Goal: Transaction & Acquisition: Purchase product/service

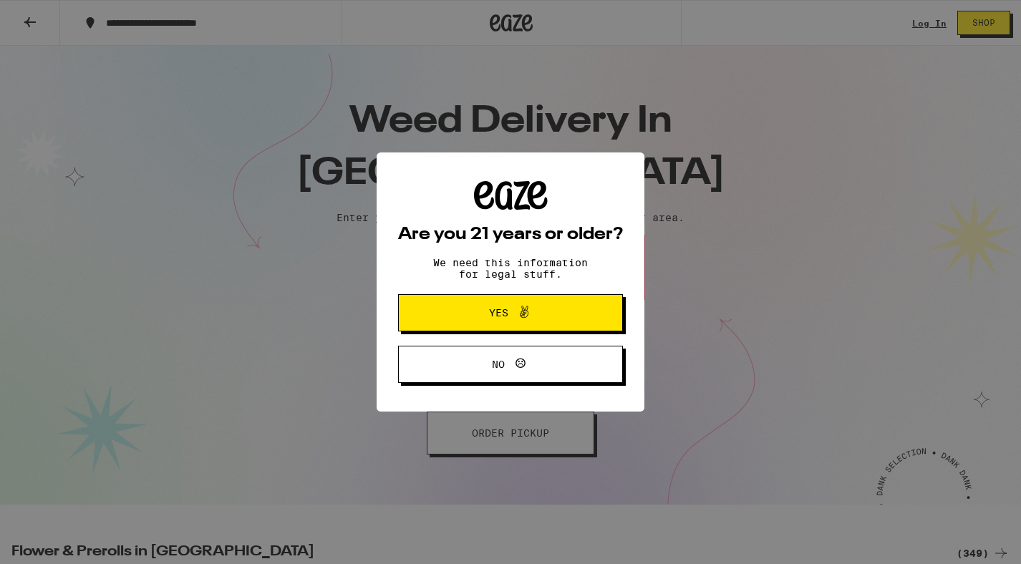
click at [521, 273] on div "Are you 21 years or older? We need this information for legal stuff. Yes No" at bounding box center [510, 282] width 268 height 260
click at [520, 316] on icon at bounding box center [523, 311] width 17 height 17
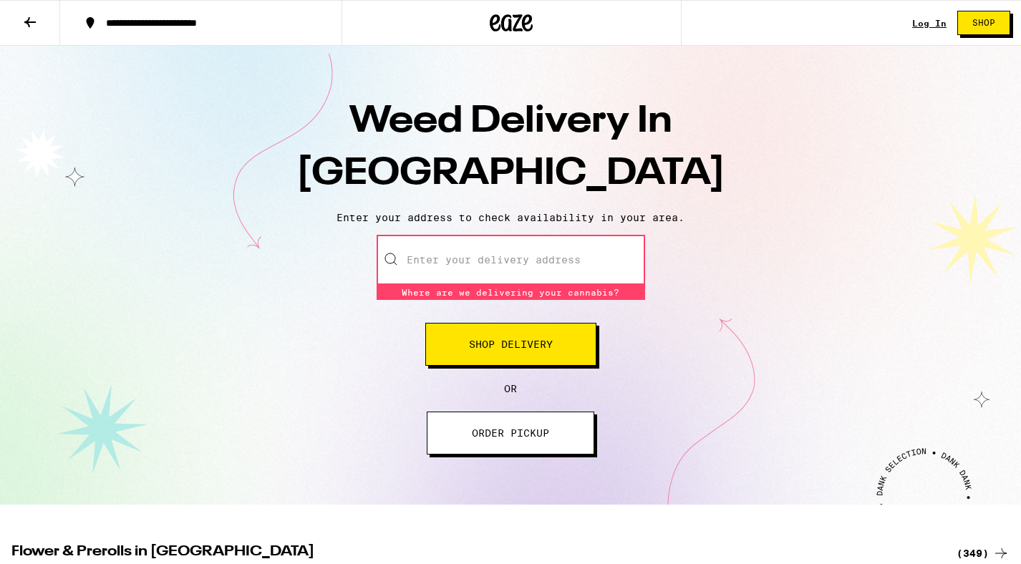
click at [492, 272] on input "Enter your delivery address" at bounding box center [510, 260] width 268 height 50
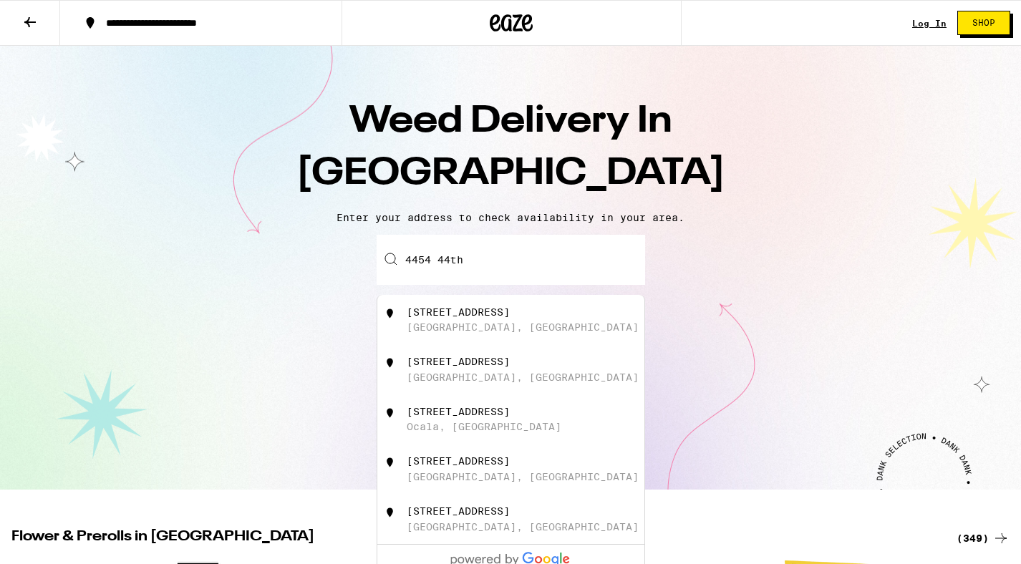
click at [467, 328] on div "San Diego, CA" at bounding box center [523, 326] width 232 height 11
type input "4454 44th Street, San Diego, CA"
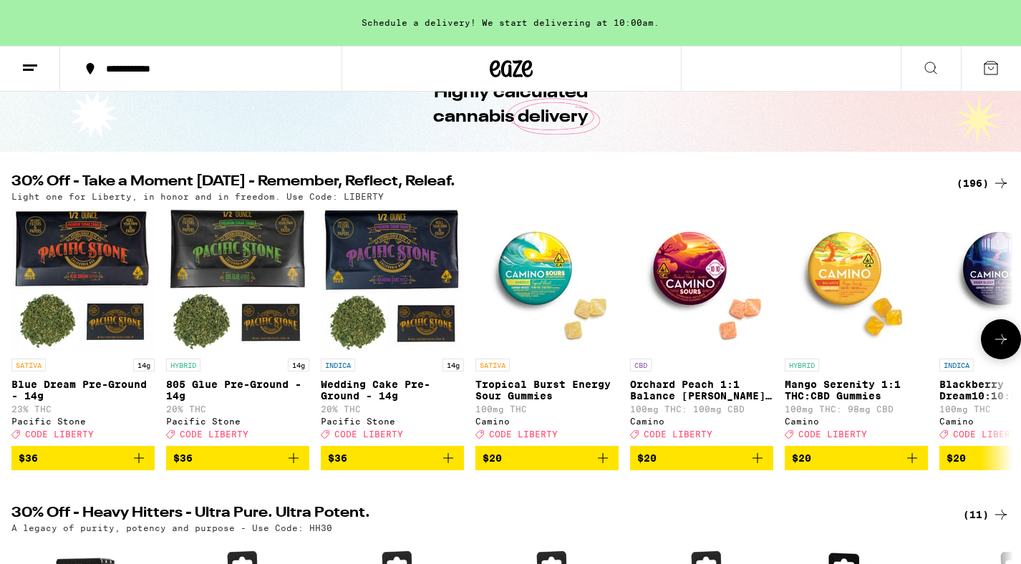
scroll to position [76, 0]
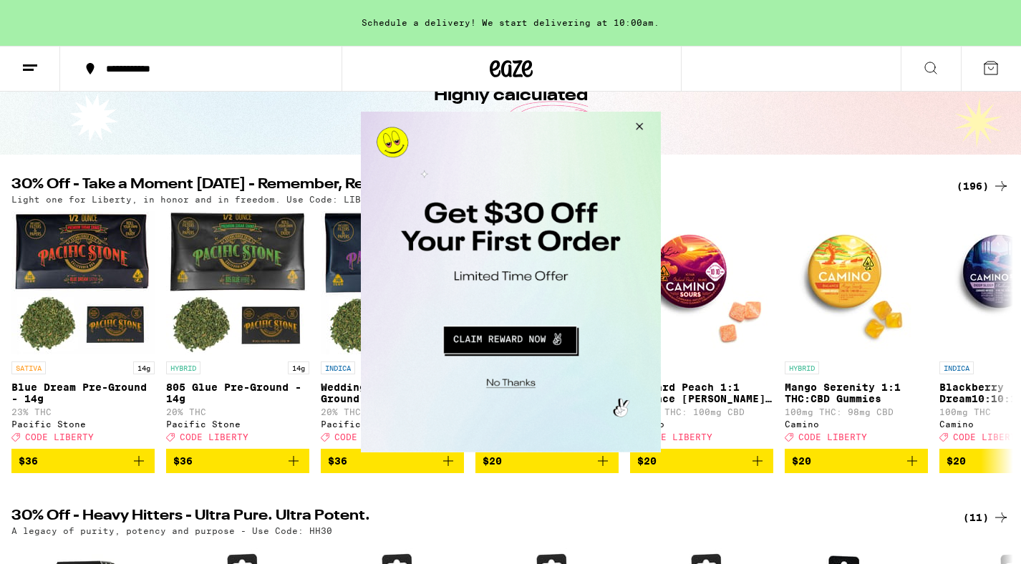
click at [643, 126] on button "Close Modal" at bounding box center [636, 129] width 39 height 34
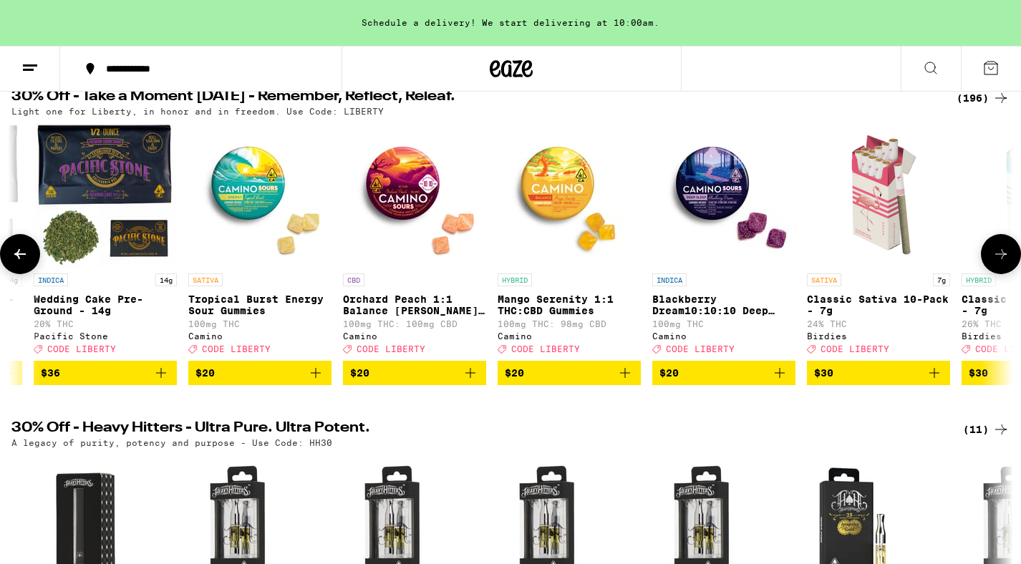
scroll to position [165, 0]
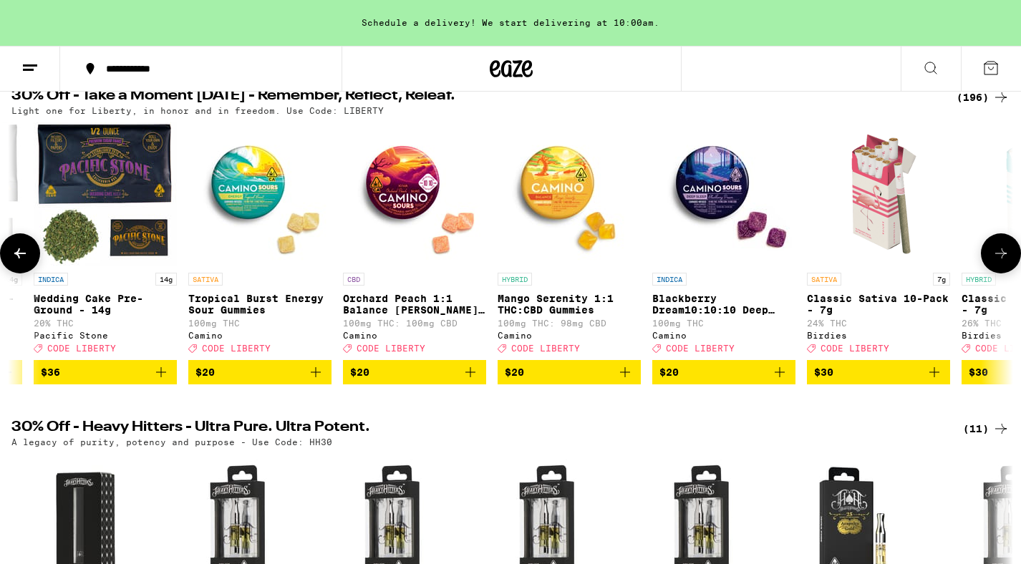
click at [1004, 262] on icon at bounding box center [1000, 253] width 17 height 17
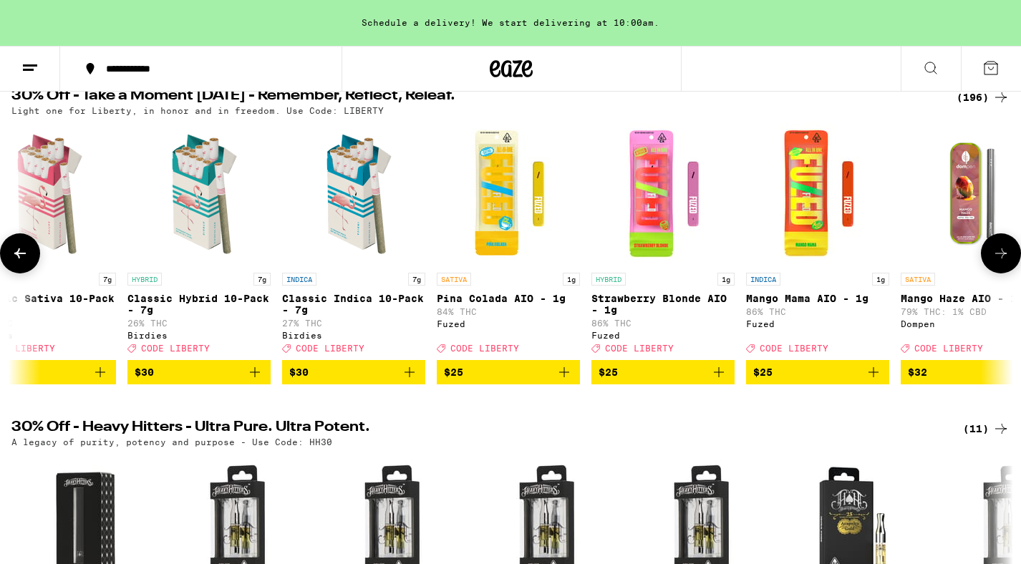
scroll to position [0, 1129]
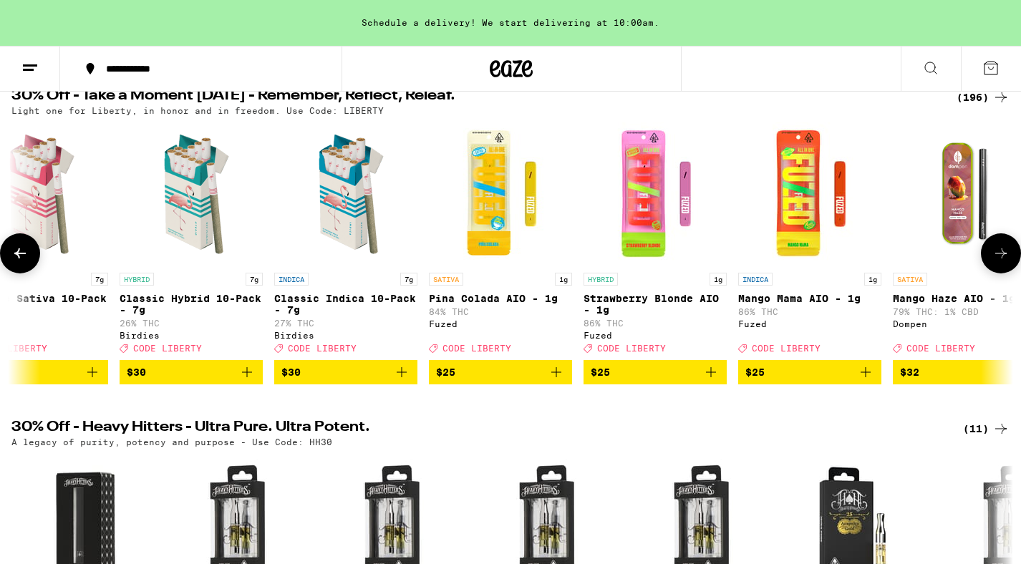
click at [1004, 262] on icon at bounding box center [1000, 253] width 17 height 17
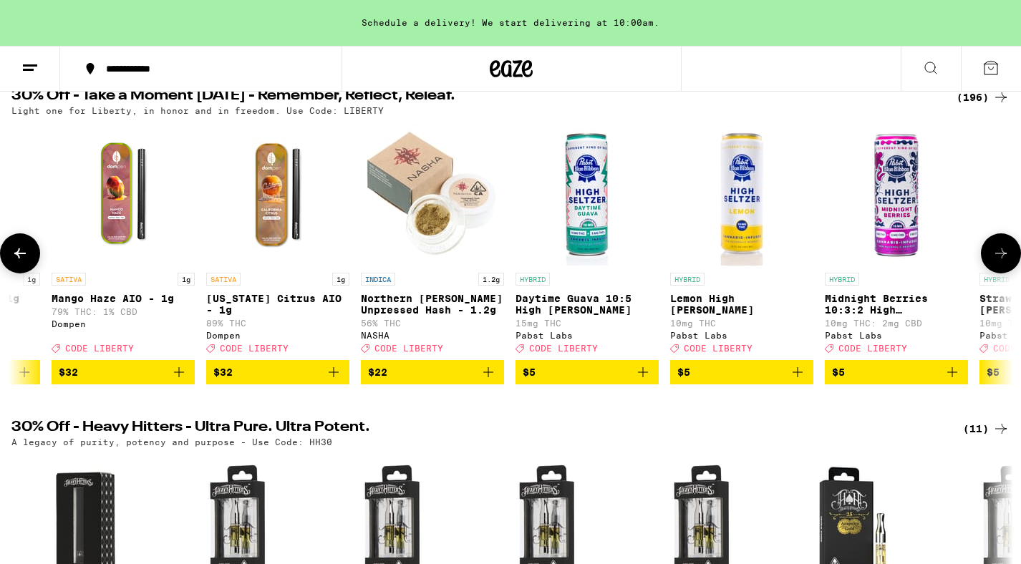
scroll to position [0, 1970]
click at [1004, 262] on icon at bounding box center [1000, 253] width 17 height 17
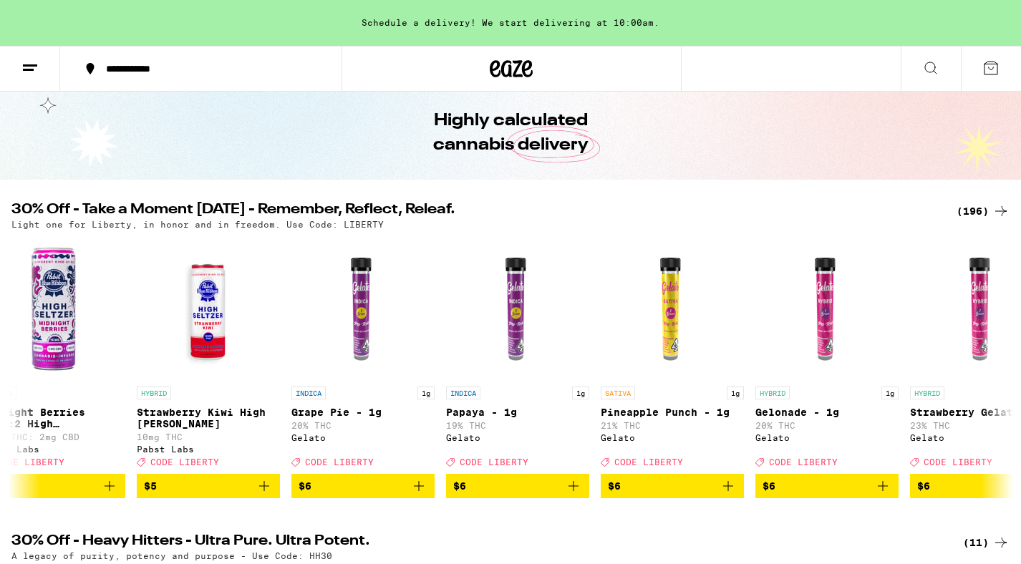
scroll to position [60, 0]
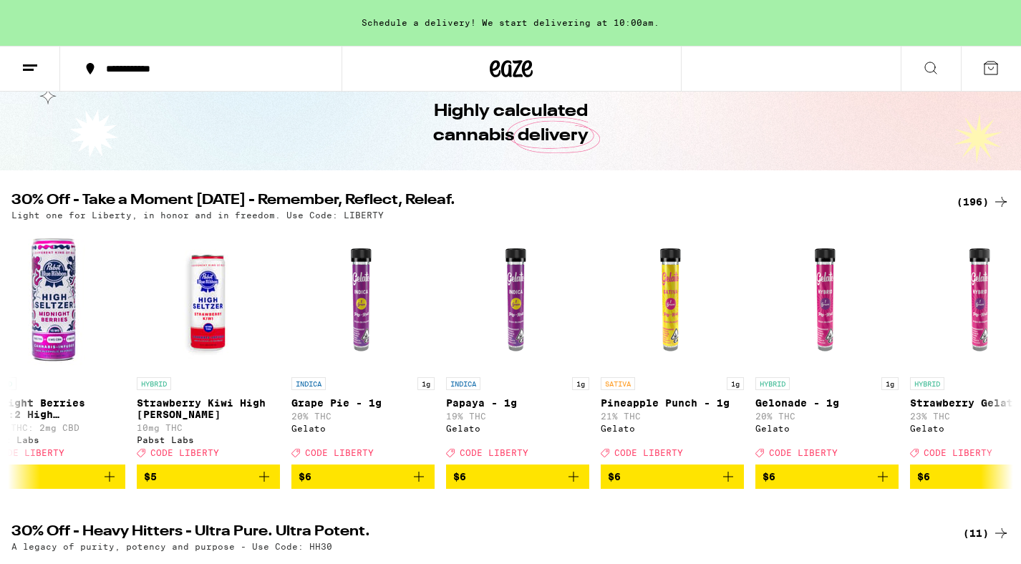
click at [980, 200] on div "(196)" at bounding box center [982, 201] width 53 height 17
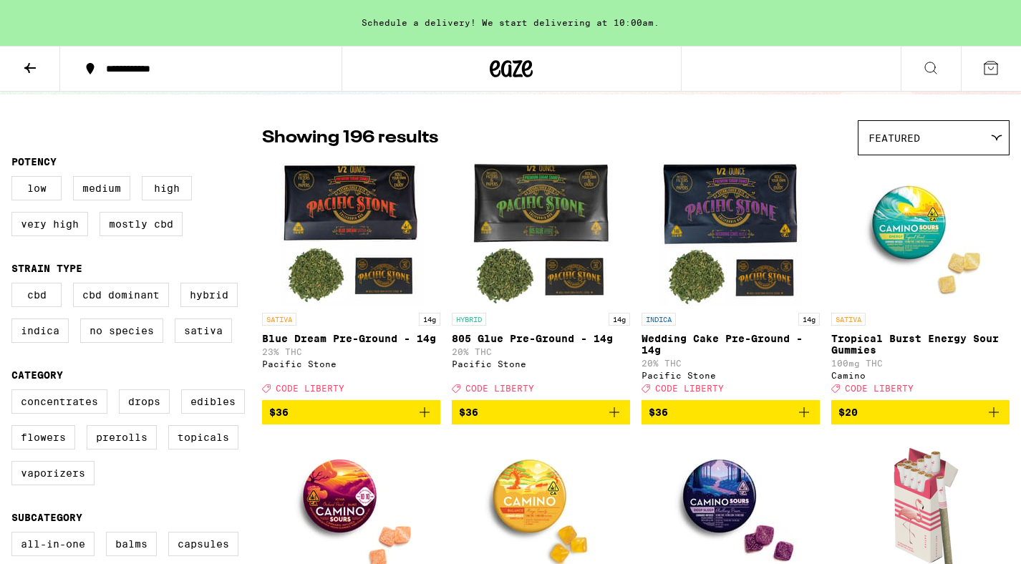
scroll to position [89, 0]
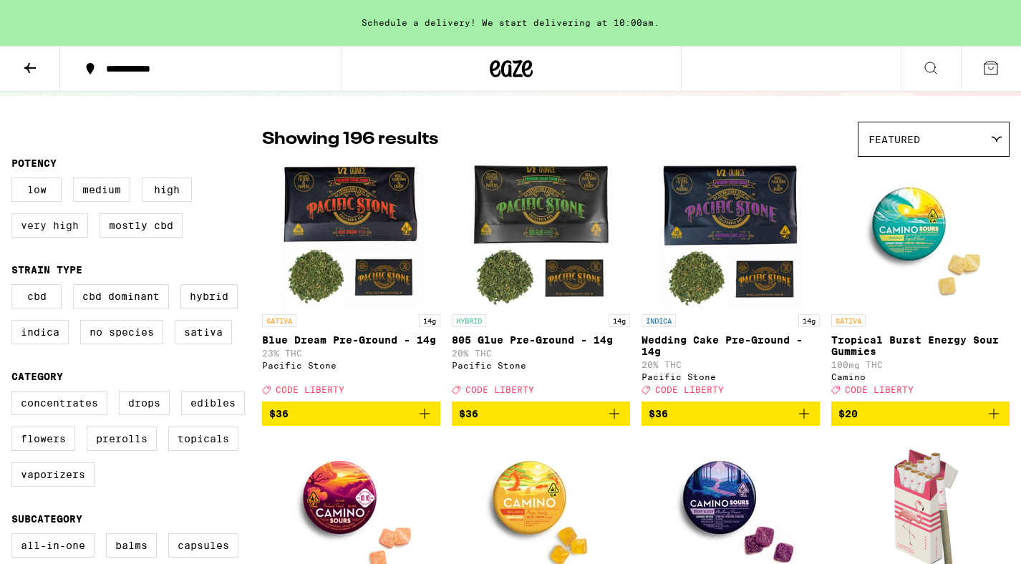
click at [74, 235] on label "Very High" at bounding box center [49, 225] width 77 height 24
click at [15, 180] on input "Very High" at bounding box center [14, 180] width 1 height 1
checkbox input "true"
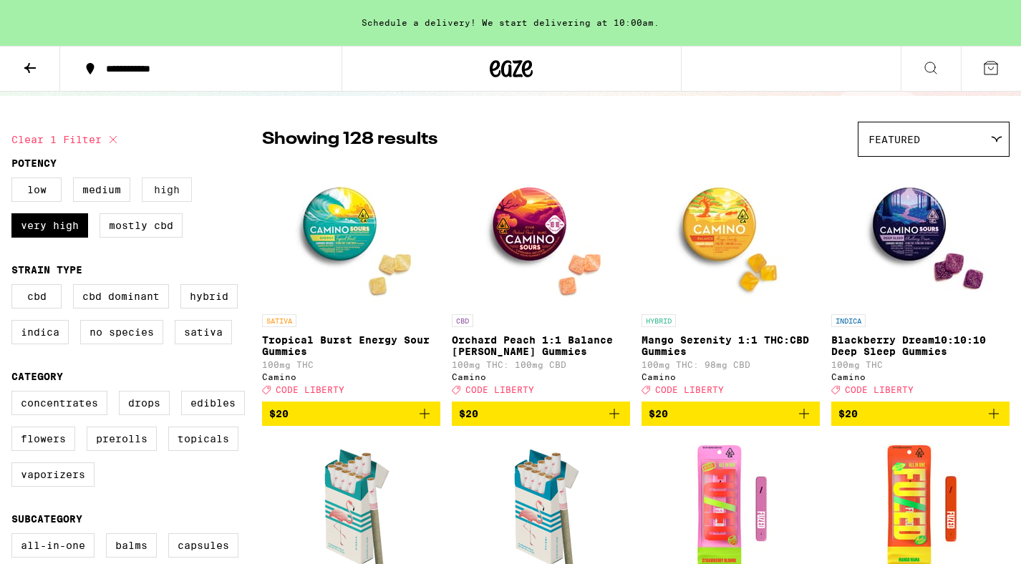
click at [175, 192] on label "High" at bounding box center [167, 189] width 50 height 24
click at [15, 180] on input "High" at bounding box center [14, 180] width 1 height 1
checkbox input "true"
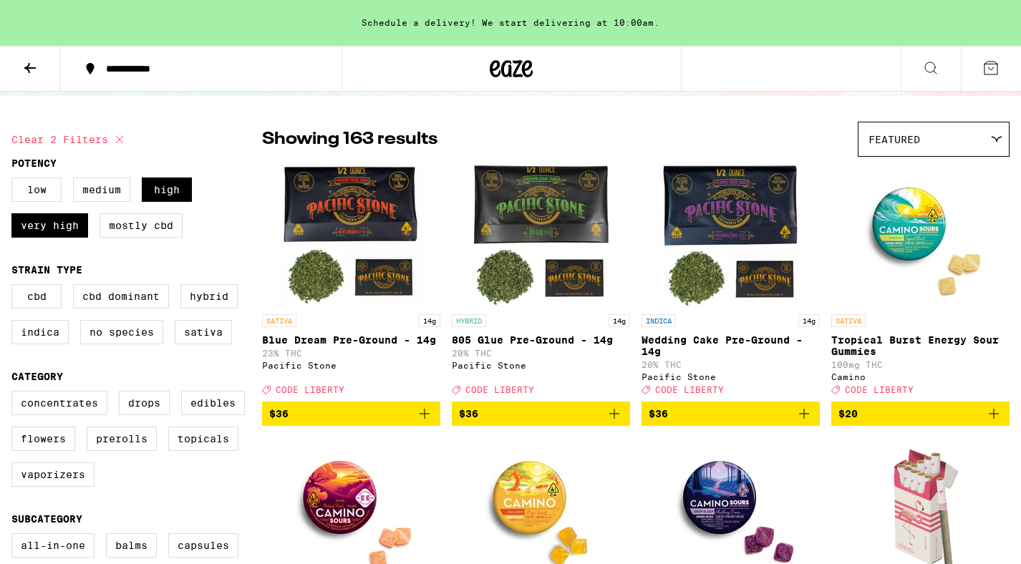
click at [70, 346] on div "CBD CBD Dominant Hybrid Indica No Species Sativa" at bounding box center [136, 320] width 251 height 72
click at [54, 339] on label "Indica" at bounding box center [39, 332] width 57 height 24
click at [15, 287] on input "Indica" at bounding box center [14, 286] width 1 height 1
checkbox input "true"
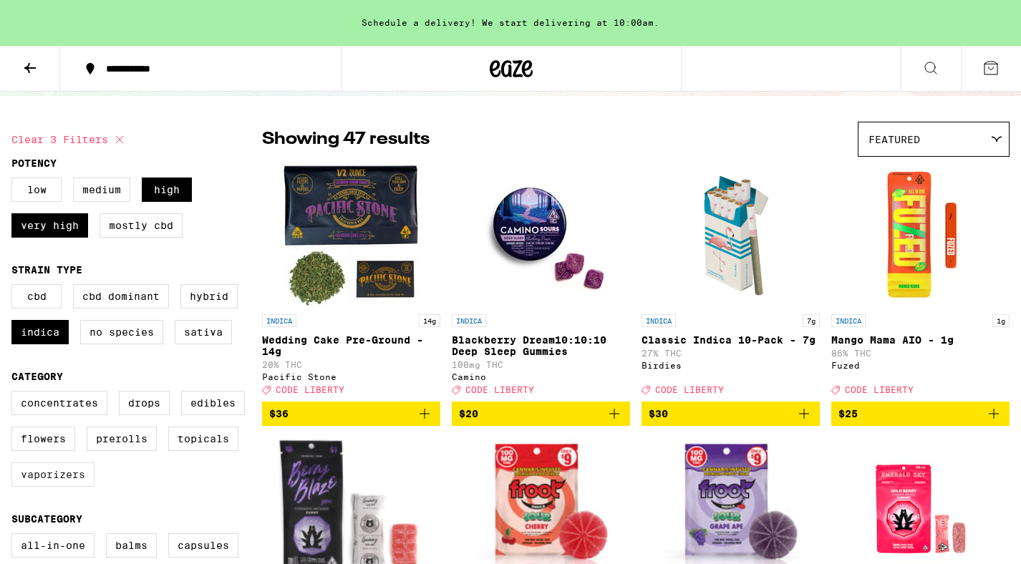
click at [74, 487] on label "Vaporizers" at bounding box center [52, 474] width 83 height 24
click at [15, 394] on input "Vaporizers" at bounding box center [14, 393] width 1 height 1
checkbox input "true"
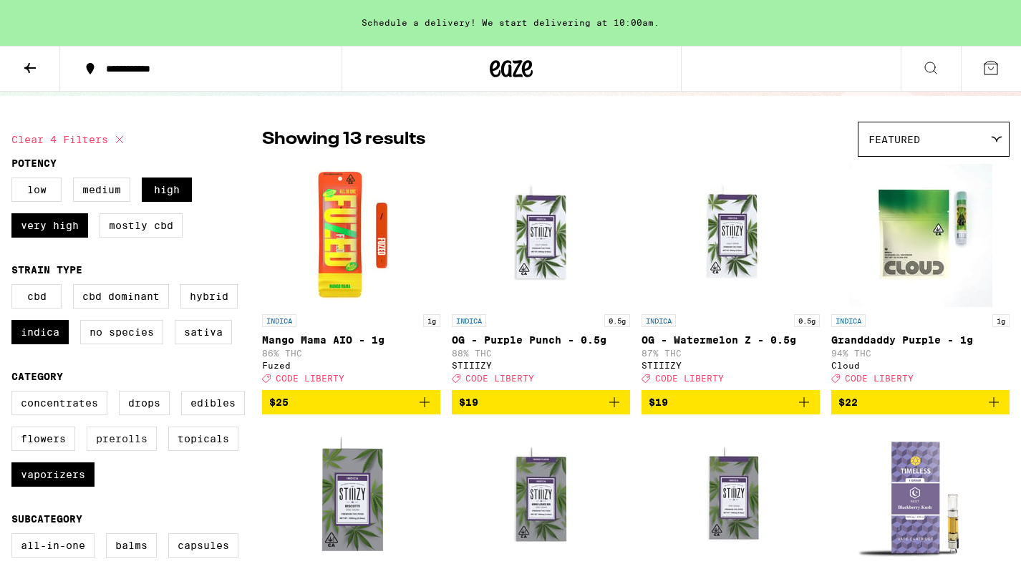
click at [127, 451] on label "Prerolls" at bounding box center [122, 439] width 70 height 24
click at [15, 394] on input "Prerolls" at bounding box center [14, 393] width 1 height 1
checkbox input "true"
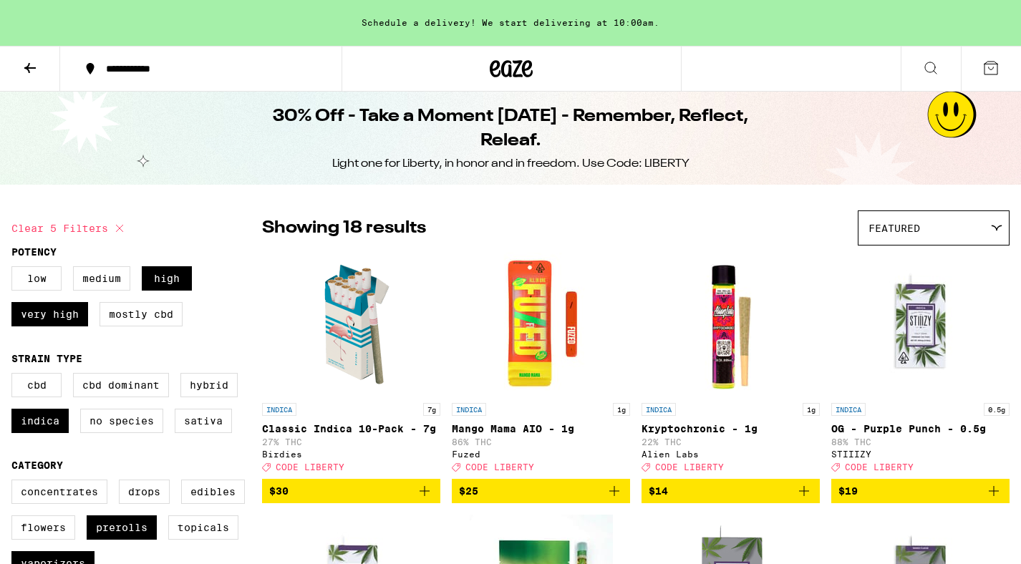
click at [931, 64] on icon at bounding box center [930, 67] width 17 height 17
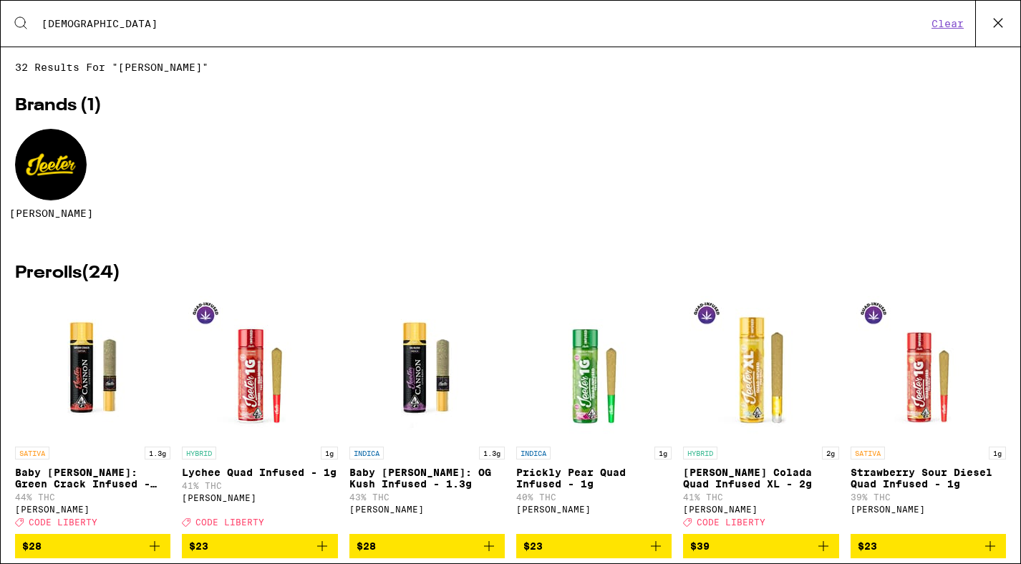
type input "jeeter"
checkbox input "false"
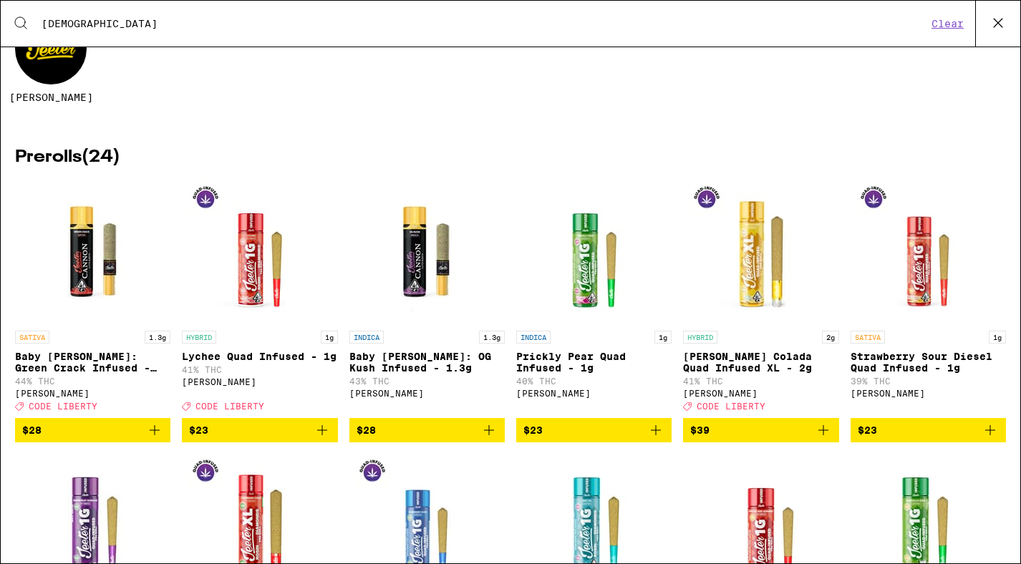
scroll to position [117, 0]
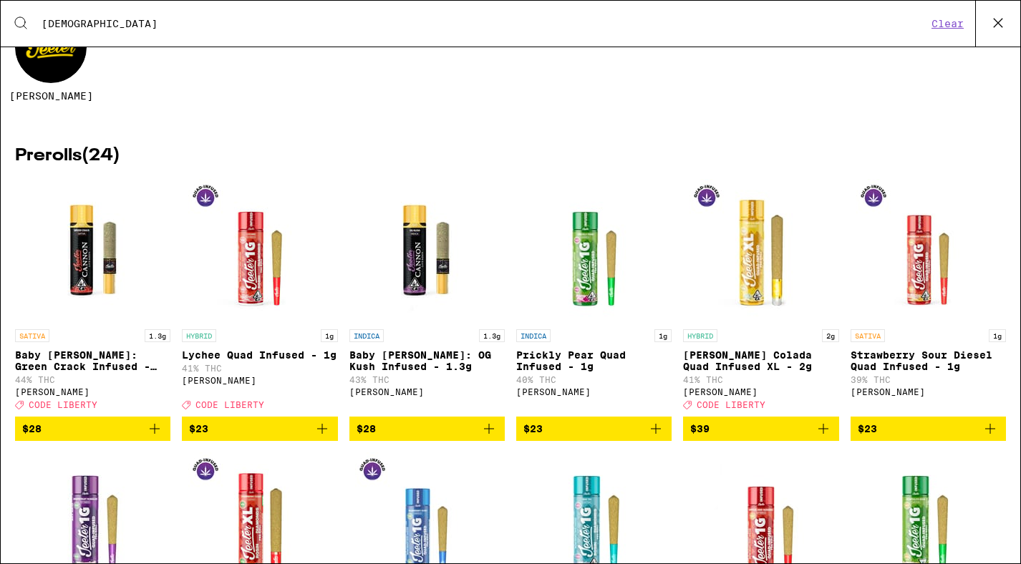
click at [154, 435] on icon "Add to bag" at bounding box center [154, 428] width 17 height 17
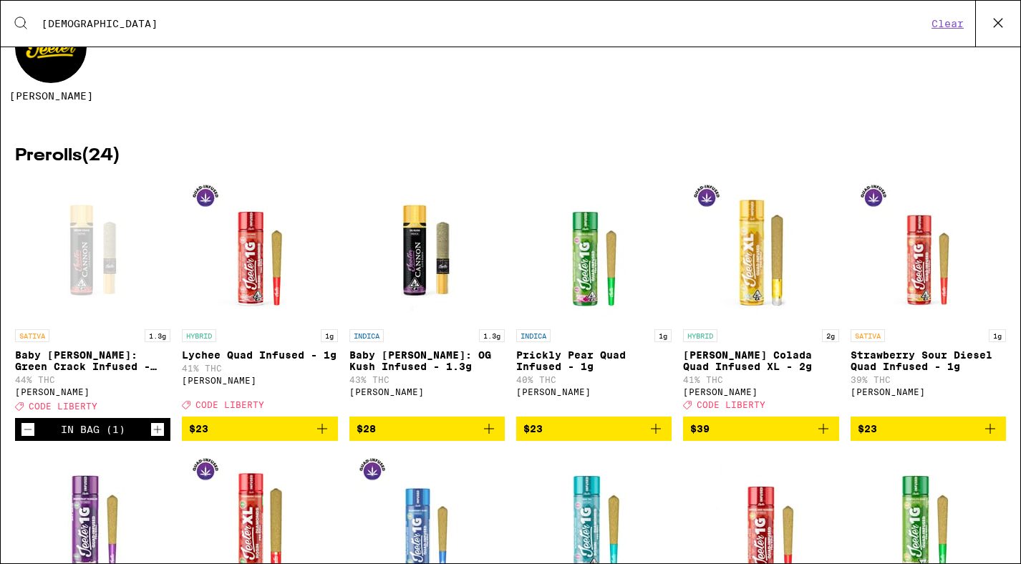
click at [324, 434] on icon "Add to bag" at bounding box center [321, 428] width 17 height 17
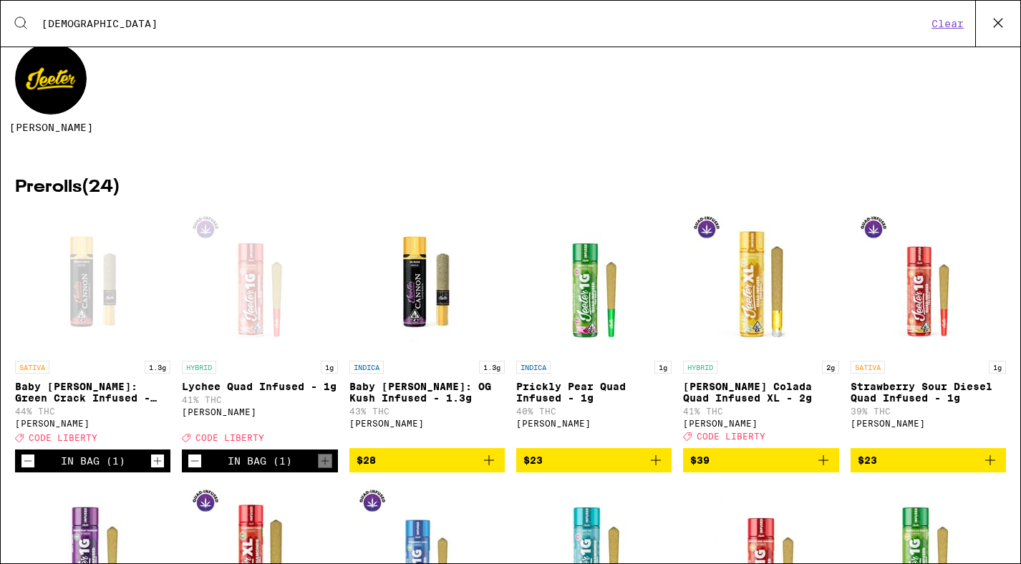
scroll to position [0, 0]
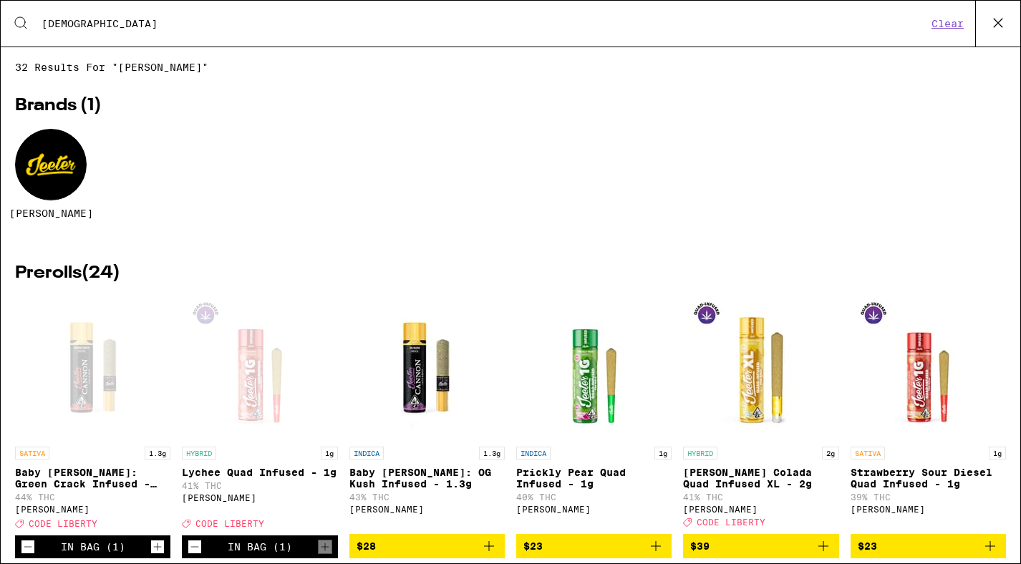
click at [1005, 22] on icon at bounding box center [997, 22] width 21 height 21
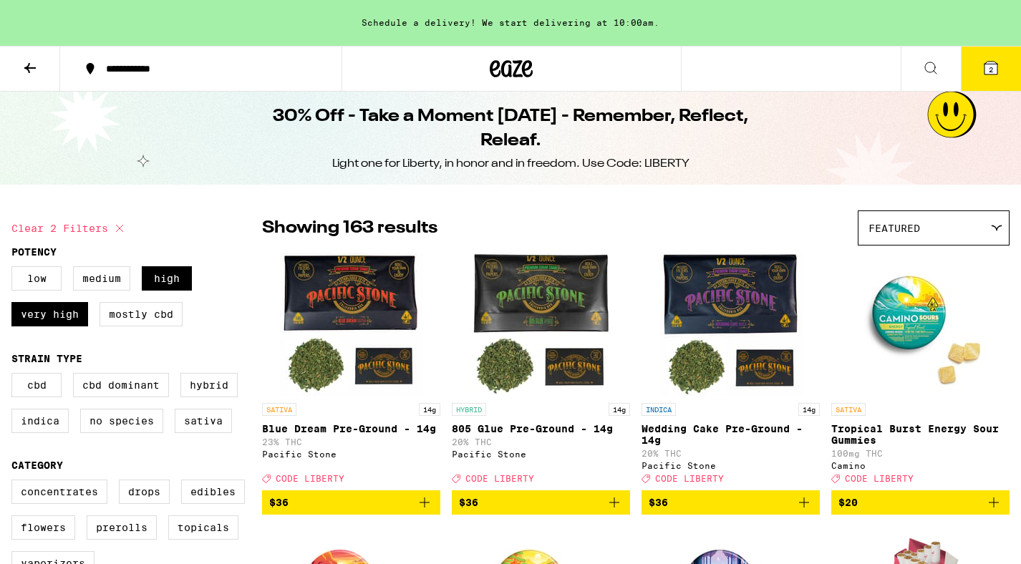
click at [976, 68] on button "2" at bounding box center [990, 69] width 60 height 44
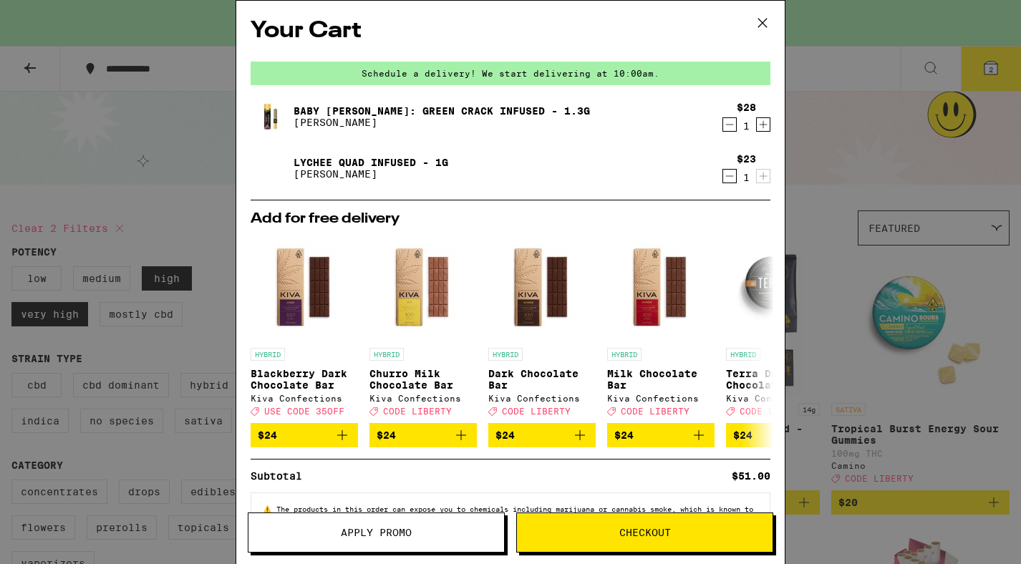
click at [694, 538] on button "Checkout" at bounding box center [644, 532] width 257 height 40
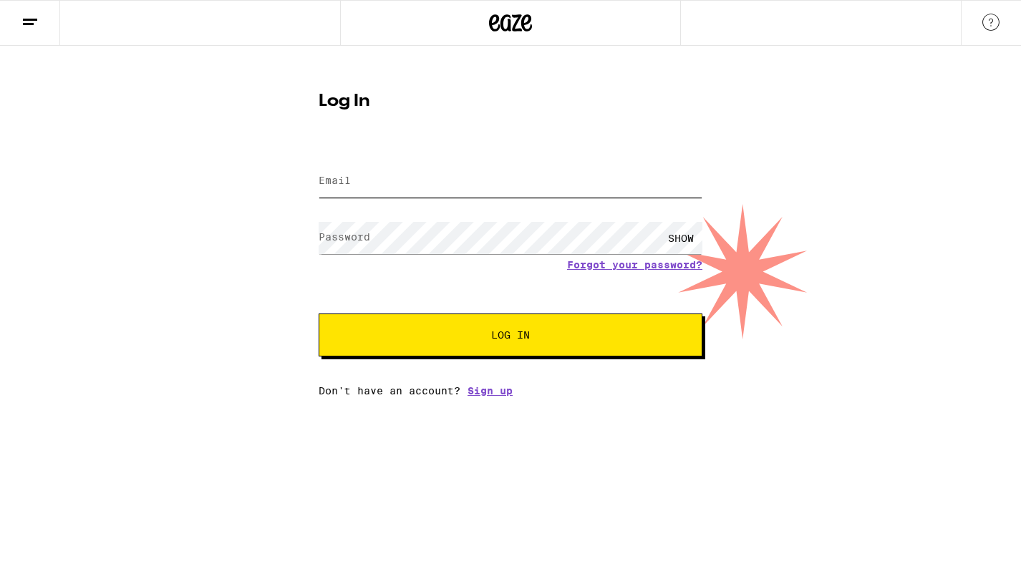
click at [448, 193] on input "Email" at bounding box center [510, 181] width 384 height 32
type input "[EMAIL_ADDRESS][DOMAIN_NAME]"
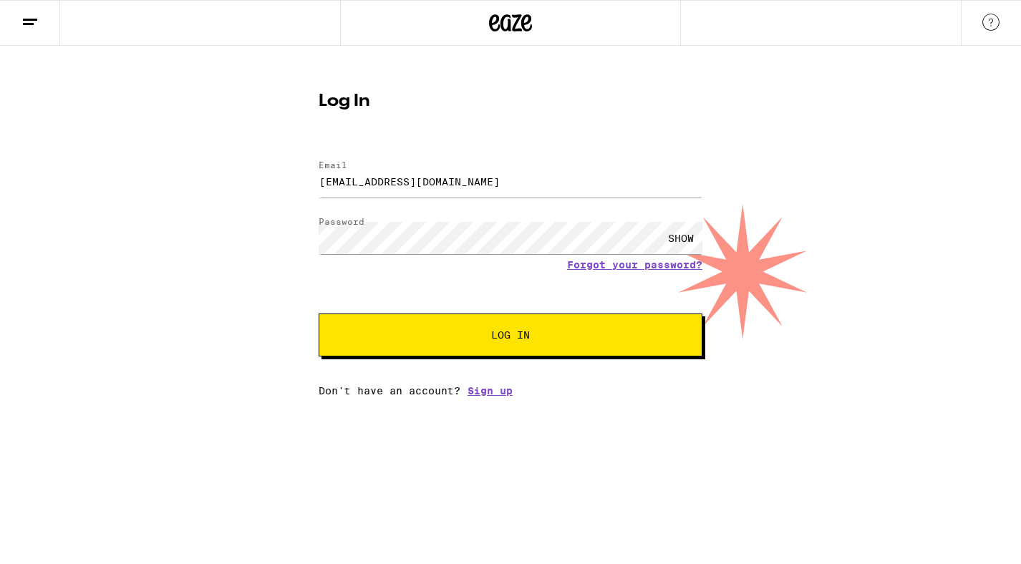
click at [492, 326] on button "Log In" at bounding box center [510, 334] width 384 height 43
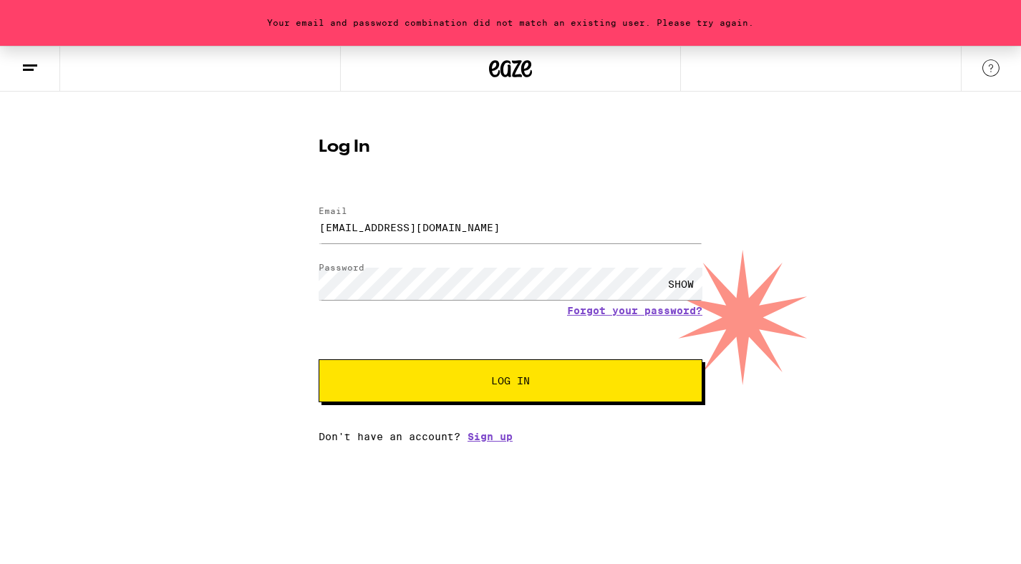
click at [517, 397] on button "Log In" at bounding box center [510, 380] width 384 height 43
click at [686, 279] on div "SHOW" at bounding box center [680, 284] width 43 height 32
click at [467, 393] on button "Log In" at bounding box center [510, 380] width 384 height 43
click at [668, 313] on link "Forgot your password?" at bounding box center [634, 310] width 135 height 11
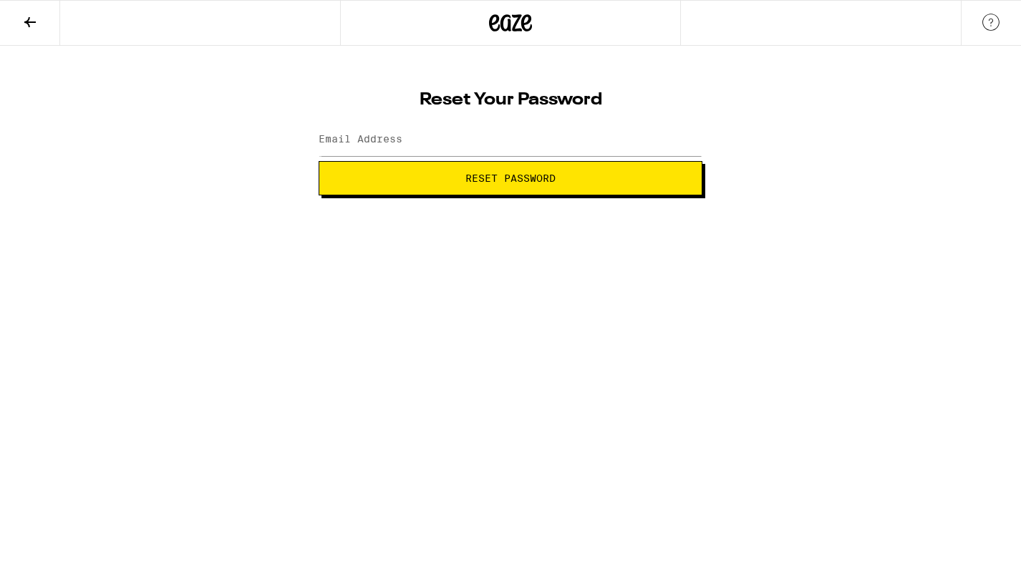
click at [578, 188] on button "Reset Password" at bounding box center [510, 178] width 384 height 34
click at [532, 149] on input "Email Address" at bounding box center [510, 140] width 384 height 32
type input "[EMAIL_ADDRESS][DOMAIN_NAME]"
click at [477, 185] on button "Reset Password" at bounding box center [510, 178] width 384 height 34
click at [563, 186] on button "Submit" at bounding box center [510, 178] width 384 height 34
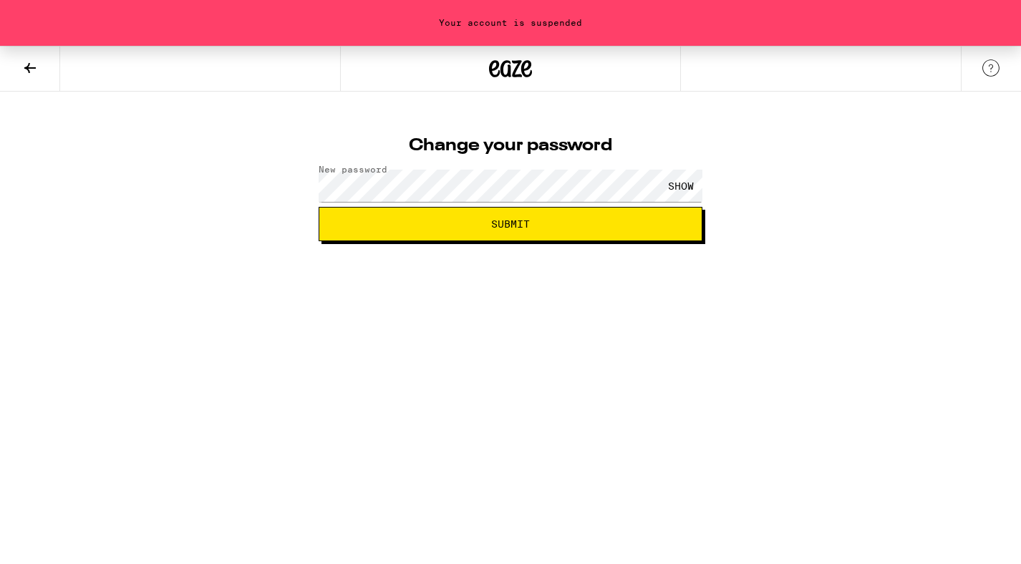
click at [682, 180] on div "SHOW" at bounding box center [680, 186] width 43 height 32
click at [514, 235] on button "Submit" at bounding box center [510, 224] width 384 height 34
click at [555, 230] on button "Submit" at bounding box center [510, 224] width 384 height 34
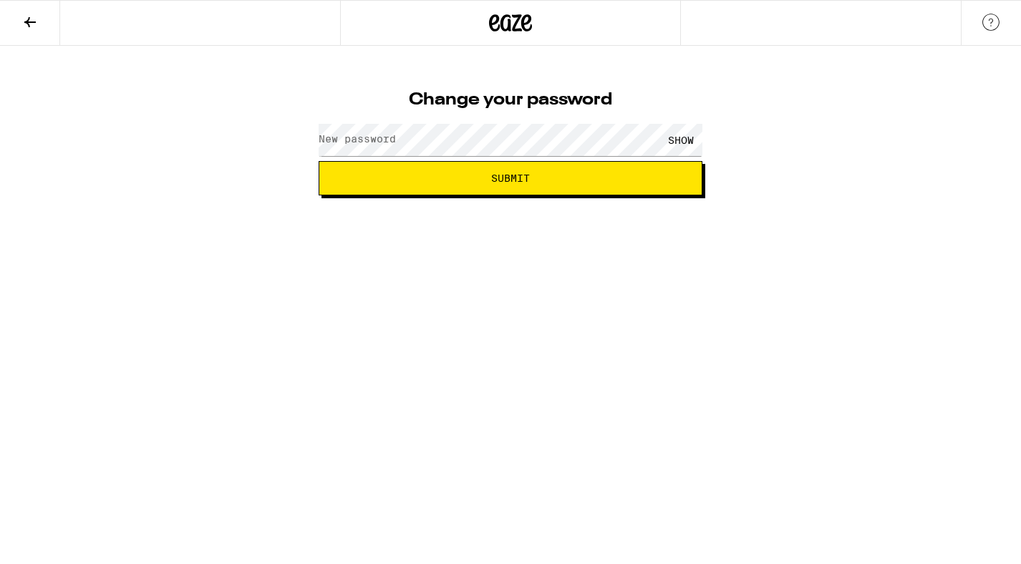
click at [522, 157] on div "SHOW" at bounding box center [510, 140] width 384 height 42
click at [529, 180] on span "Submit" at bounding box center [510, 178] width 39 height 10
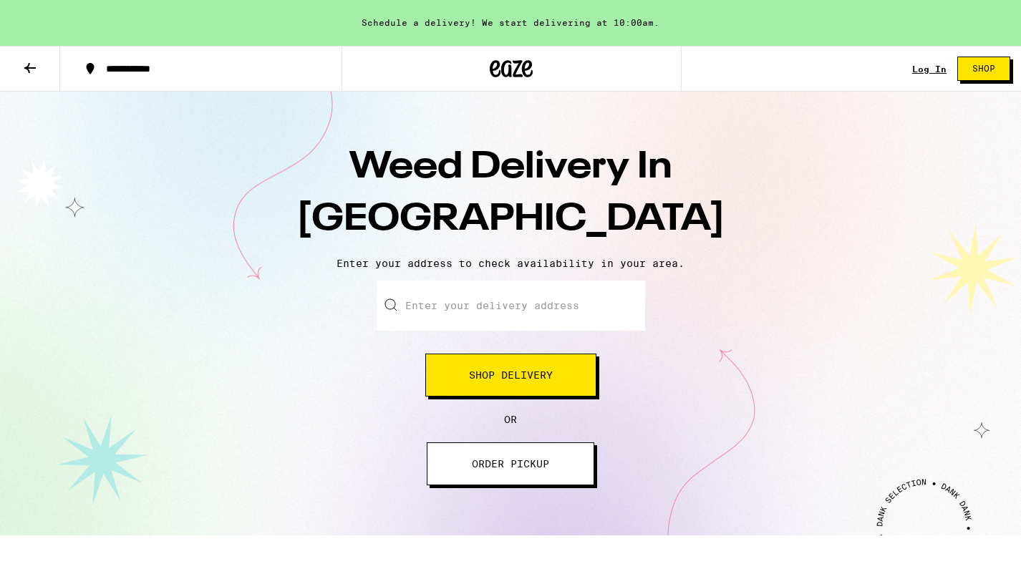
click at [930, 69] on link "Log In" at bounding box center [929, 68] width 34 height 9
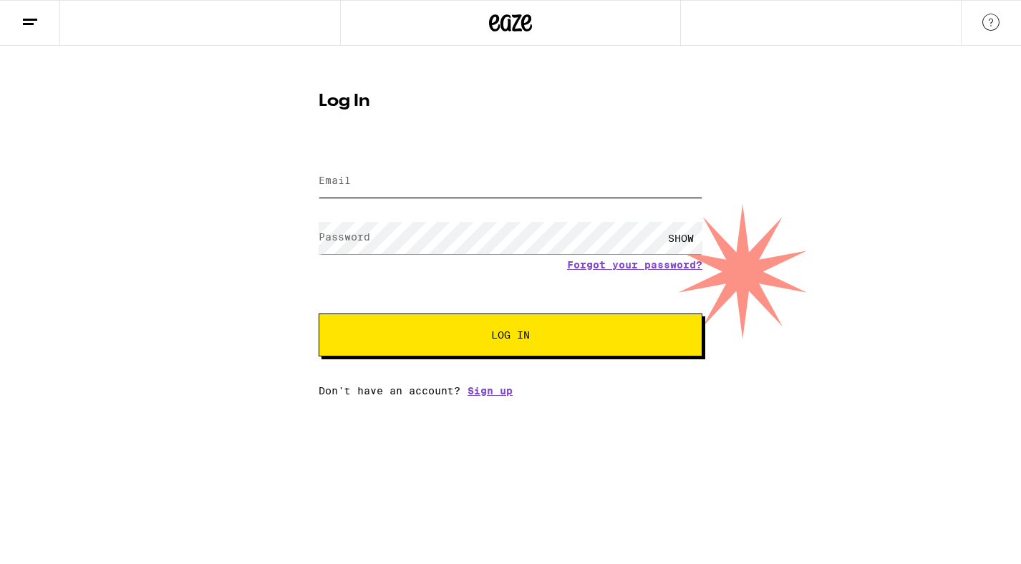
click at [486, 184] on input "Email" at bounding box center [510, 181] width 384 height 32
type input "jemaba32891@gmail.com"
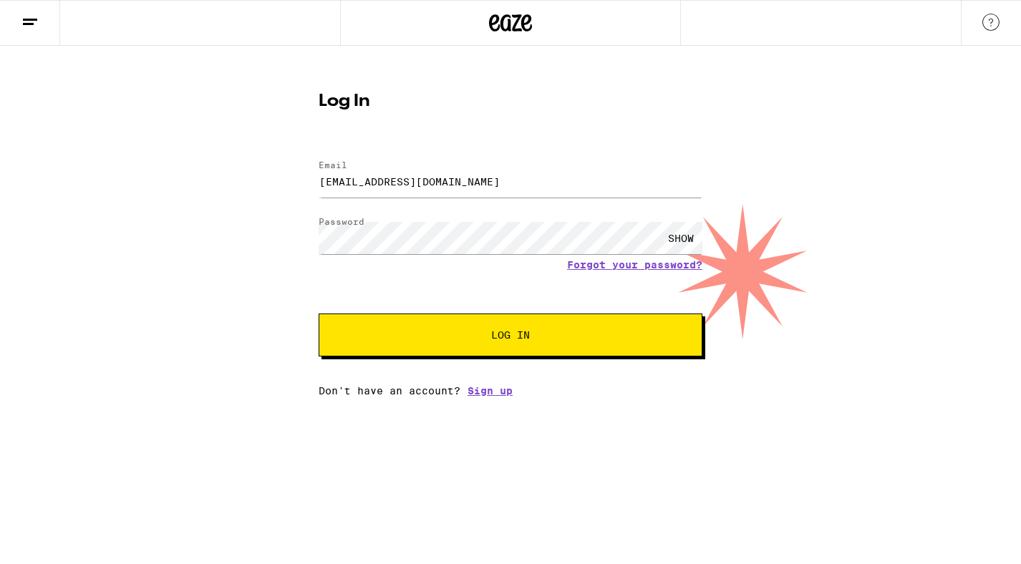
click at [536, 352] on button "Log In" at bounding box center [510, 334] width 384 height 43
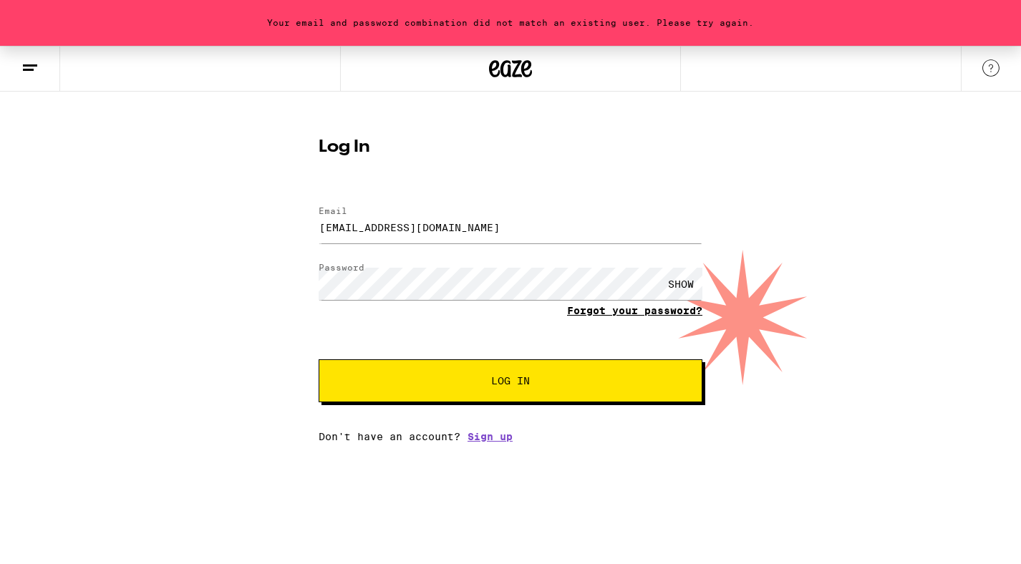
click at [613, 315] on link "Forgot your password?" at bounding box center [634, 310] width 135 height 11
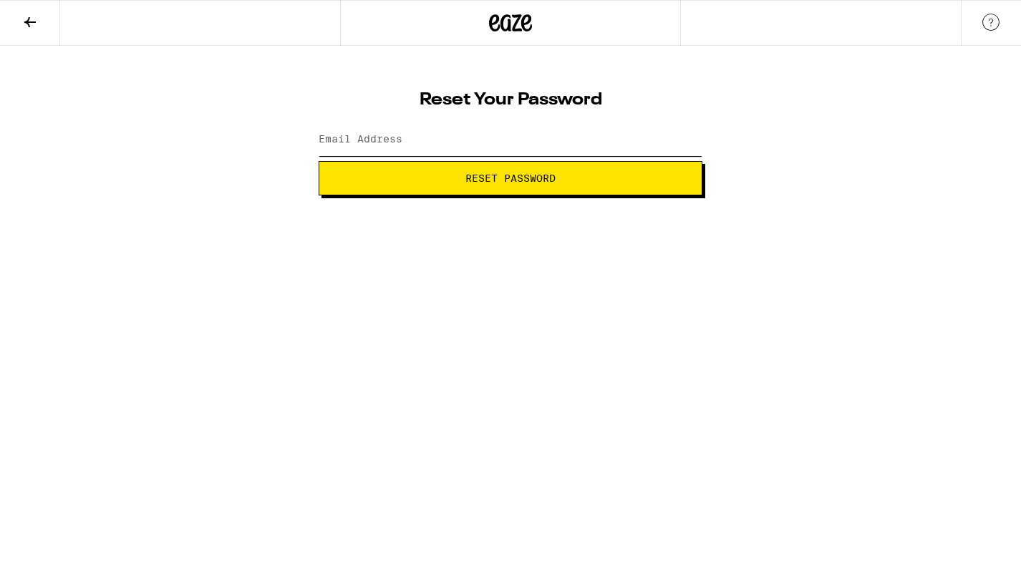
click at [520, 147] on input "Email Address" at bounding box center [510, 140] width 384 height 32
type input "jemaba32891@gmail.com"
click at [500, 182] on span "Reset Password" at bounding box center [510, 178] width 90 height 10
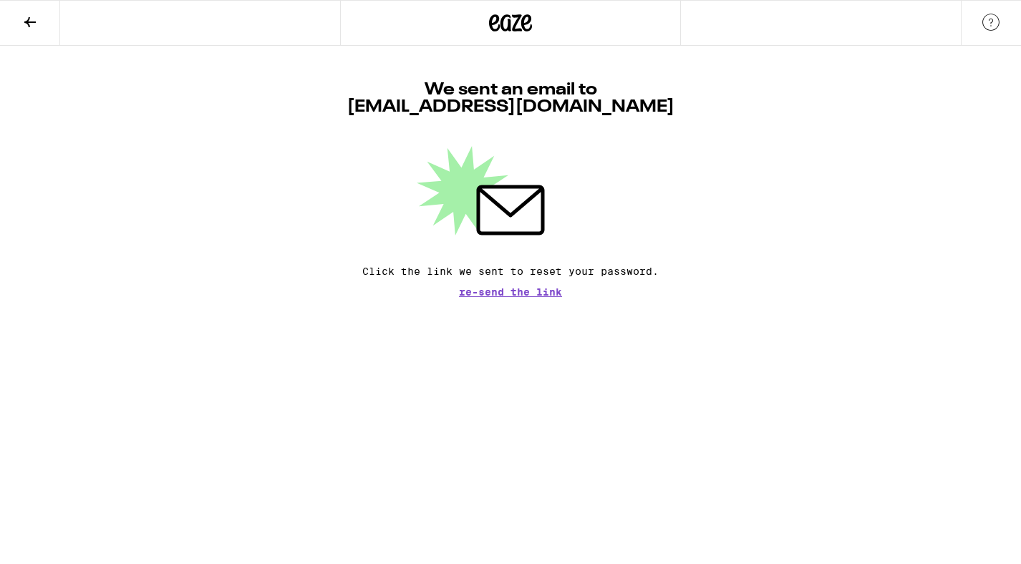
click at [497, 291] on span "Re-send the link" at bounding box center [510, 292] width 103 height 10
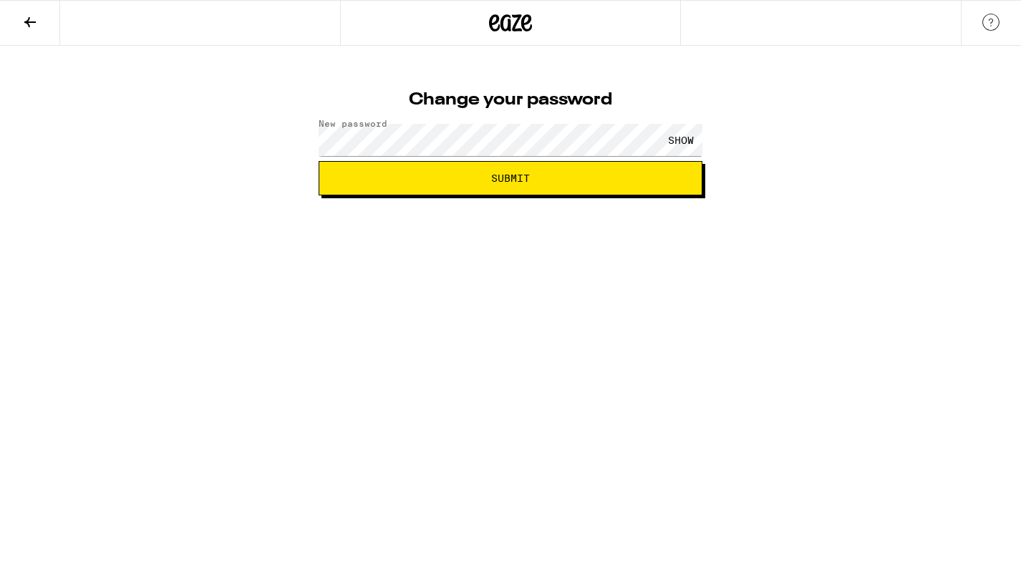
click at [540, 172] on button "Submit" at bounding box center [510, 178] width 384 height 34
click at [619, 171] on button "Submit" at bounding box center [510, 178] width 384 height 34
click at [575, 185] on button "Submit" at bounding box center [510, 178] width 384 height 34
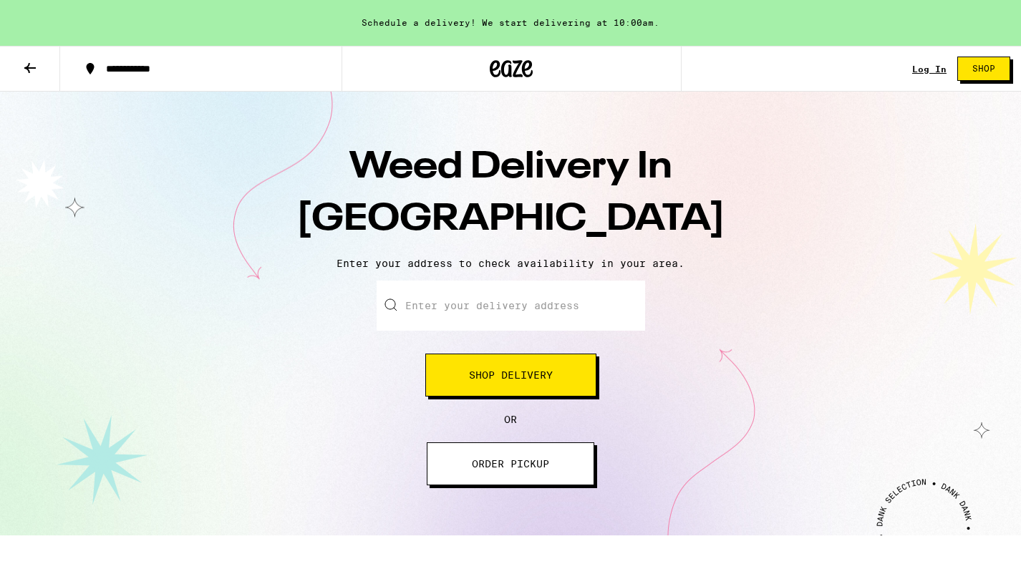
click at [935, 65] on link "Log In" at bounding box center [929, 68] width 34 height 9
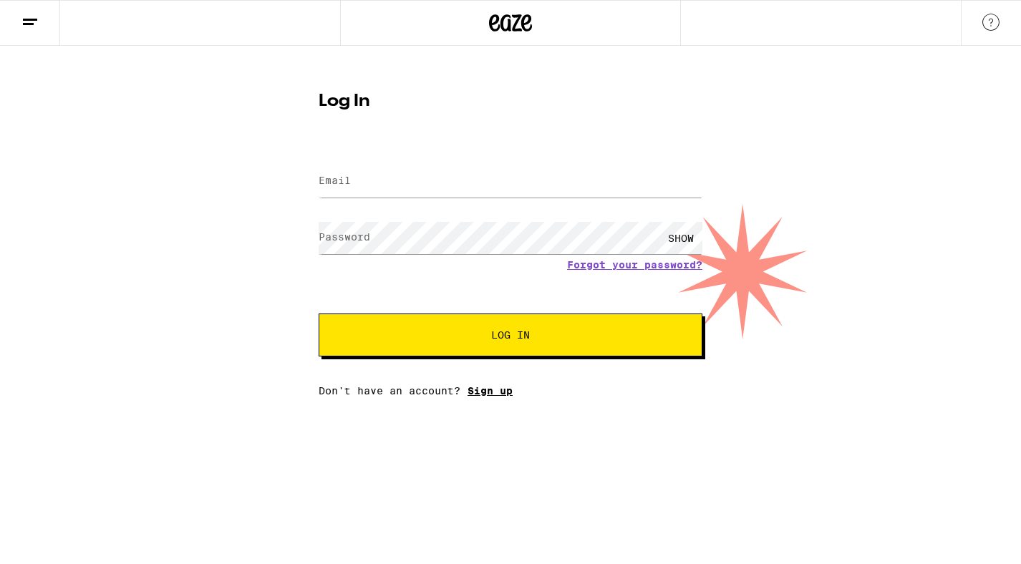
click at [507, 395] on link "Sign up" at bounding box center [489, 390] width 45 height 11
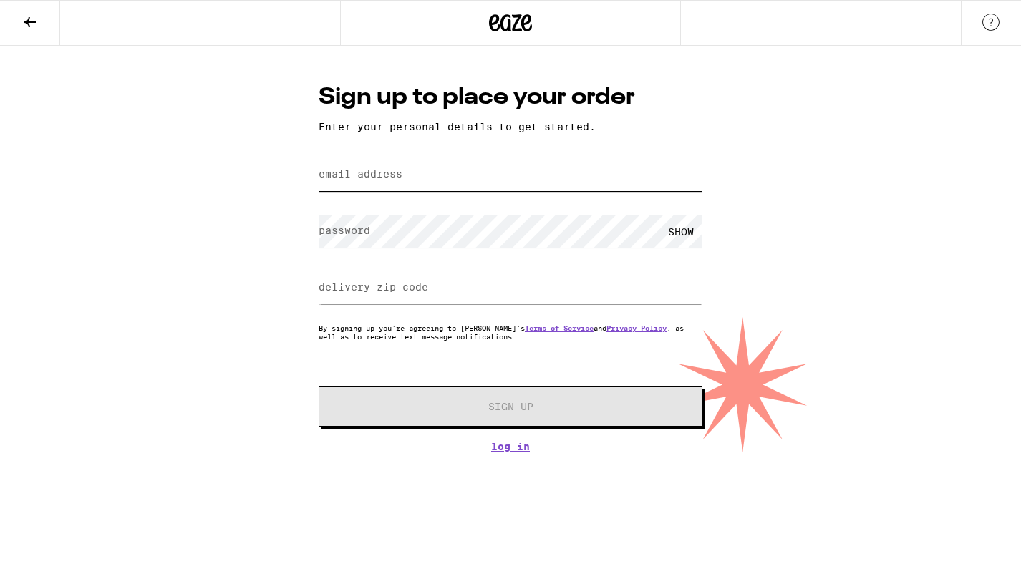
click at [535, 186] on input "email address" at bounding box center [510, 175] width 384 height 32
type input "[EMAIL_ADDRESS][DOMAIN_NAME]"
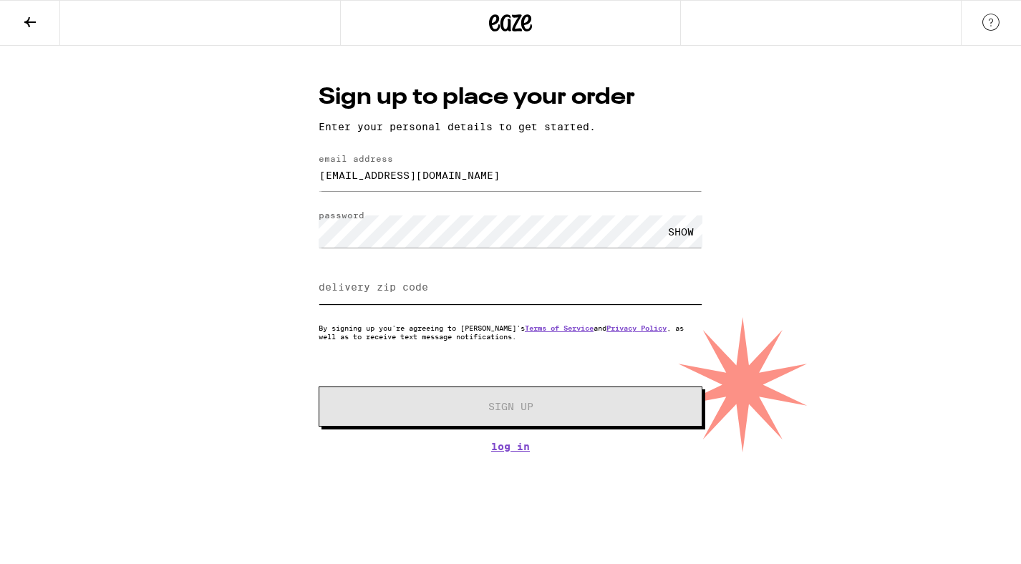
click at [449, 302] on input "delivery zip code" at bounding box center [510, 288] width 384 height 32
type input "92115"
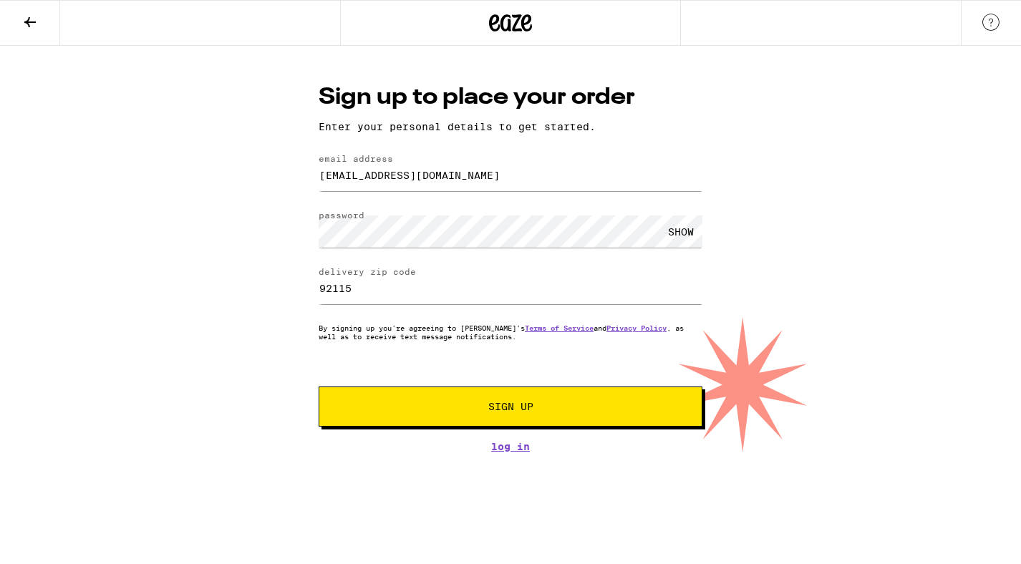
click at [680, 232] on div "SHOW" at bounding box center [680, 231] width 43 height 32
click at [522, 411] on span "Sign Up" at bounding box center [510, 407] width 45 height 10
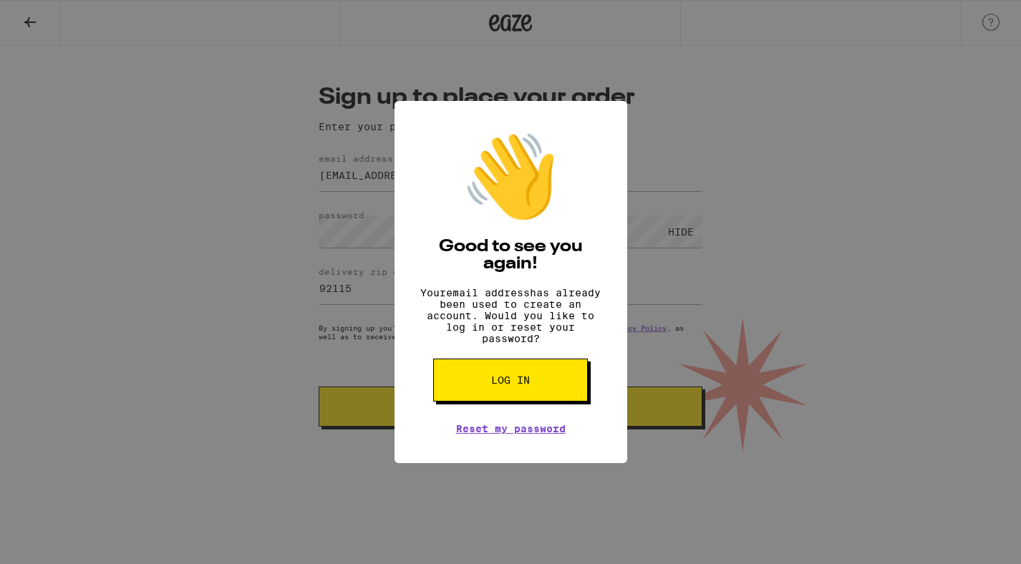
click at [523, 385] on span "Log in" at bounding box center [510, 380] width 39 height 10
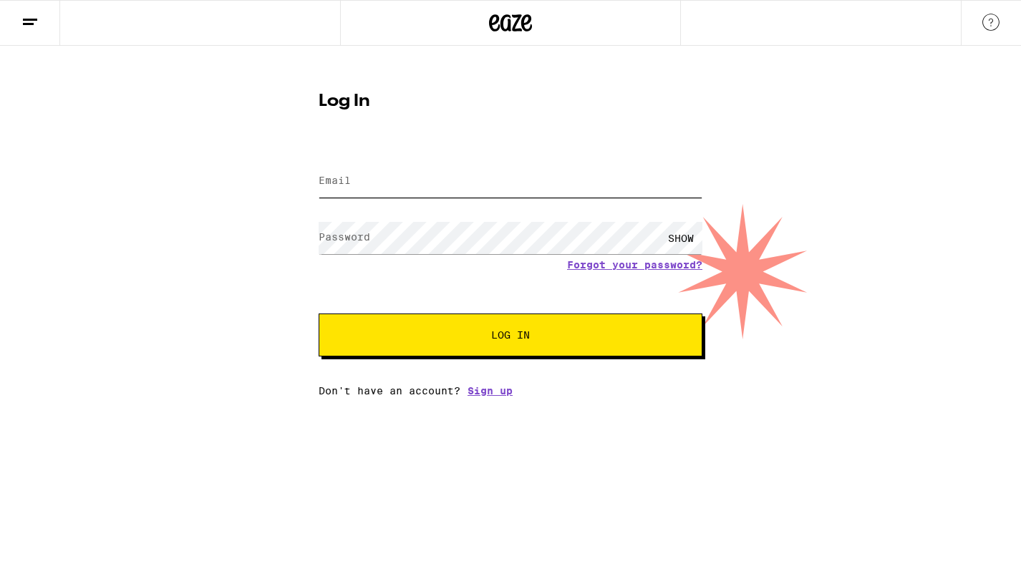
click at [403, 183] on input "Email" at bounding box center [510, 181] width 384 height 32
type input "[EMAIL_ADDRESS][DOMAIN_NAME]"
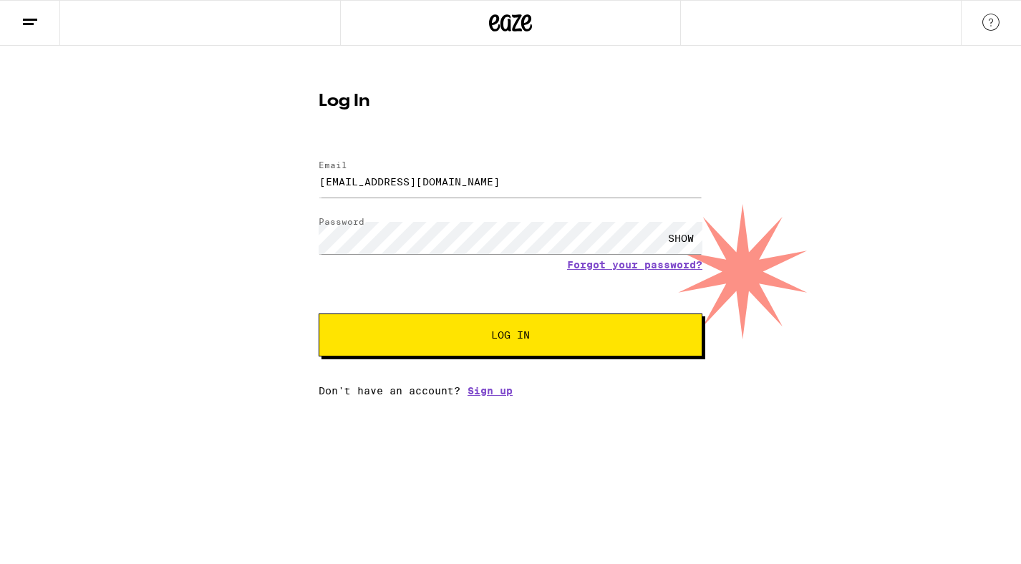
click at [491, 340] on span "Log In" at bounding box center [510, 335] width 39 height 10
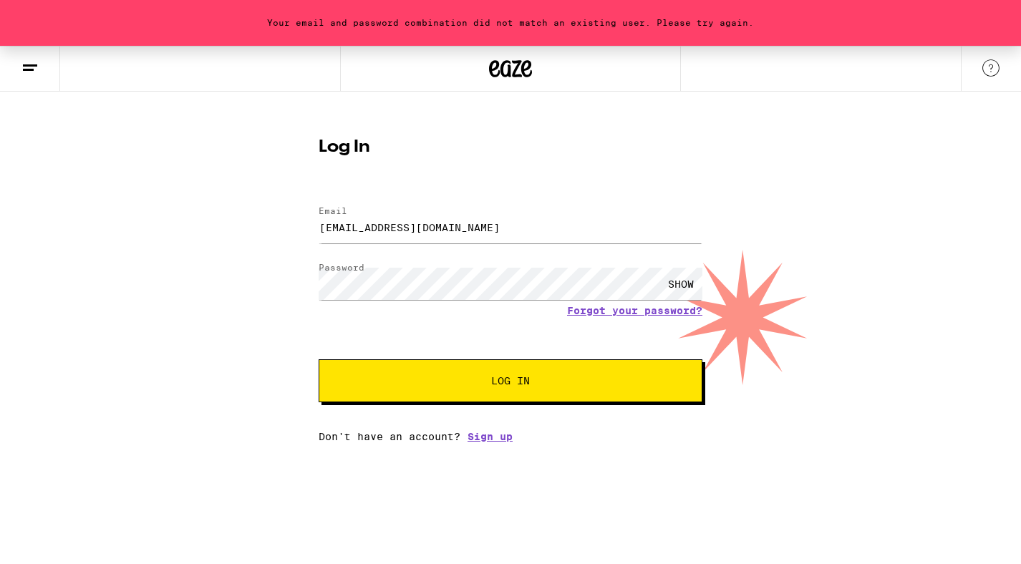
click at [483, 381] on span "Log In" at bounding box center [510, 381] width 268 height 10
click at [666, 304] on div "SHOW" at bounding box center [510, 284] width 384 height 42
click at [665, 310] on link "Forgot your password?" at bounding box center [634, 310] width 135 height 11
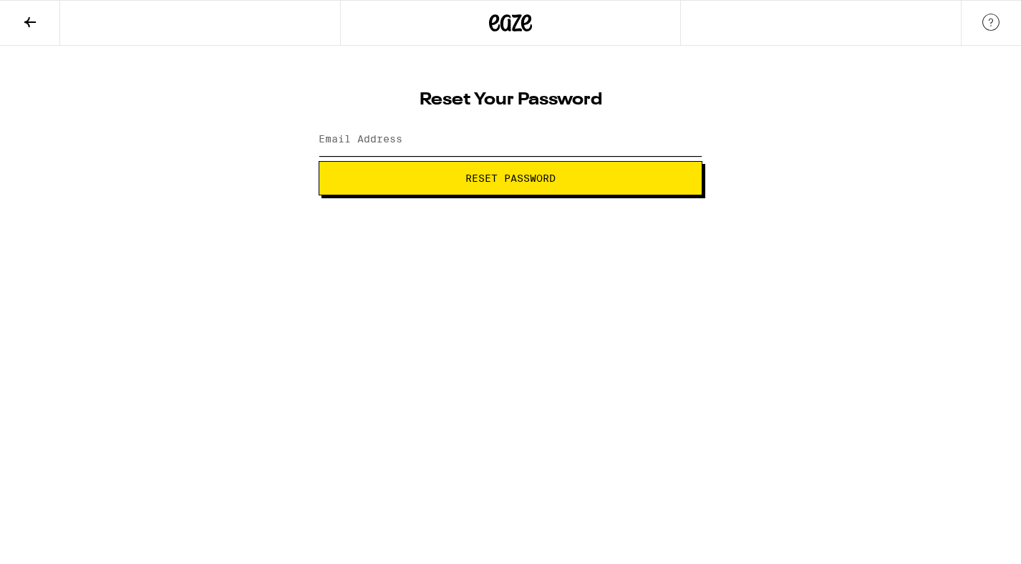
click at [527, 129] on input "Email Address" at bounding box center [510, 140] width 384 height 32
type input "[EMAIL_ADDRESS][DOMAIN_NAME]"
click at [497, 178] on span "Reset Password" at bounding box center [510, 178] width 90 height 10
click at [514, 190] on button "Submit" at bounding box center [510, 178] width 384 height 34
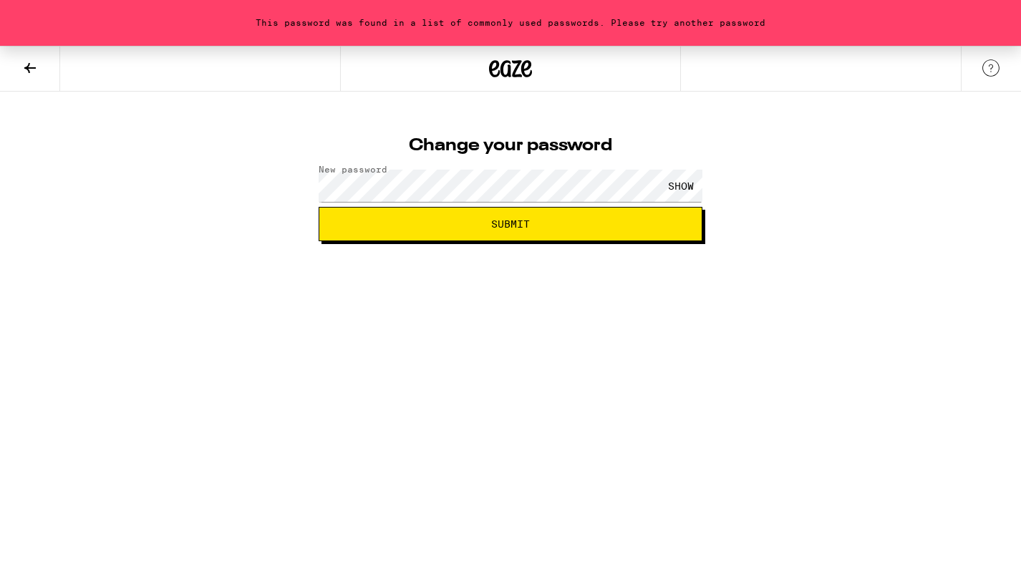
click at [674, 190] on div "SHOW" at bounding box center [680, 186] width 43 height 32
click at [318, 207] on button "Submit" at bounding box center [510, 224] width 384 height 34
click at [506, 229] on span "Submit" at bounding box center [510, 224] width 39 height 10
click at [500, 225] on span "Submit" at bounding box center [510, 224] width 39 height 10
click at [470, 228] on span "Submit" at bounding box center [510, 224] width 359 height 10
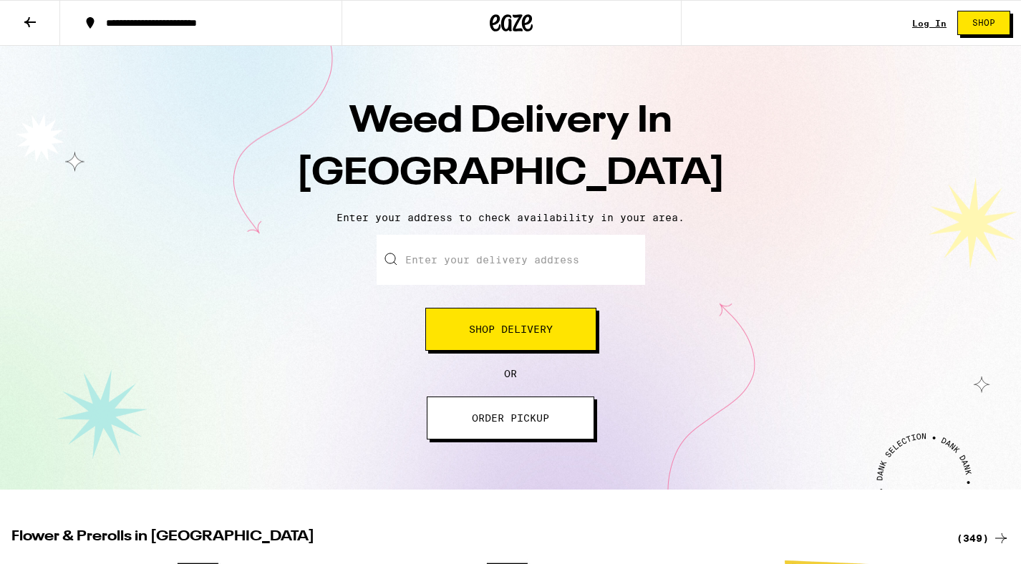
click at [931, 9] on div "Log In Shop" at bounding box center [966, 23] width 109 height 46
click at [926, 24] on link "Log In" at bounding box center [929, 23] width 34 height 9
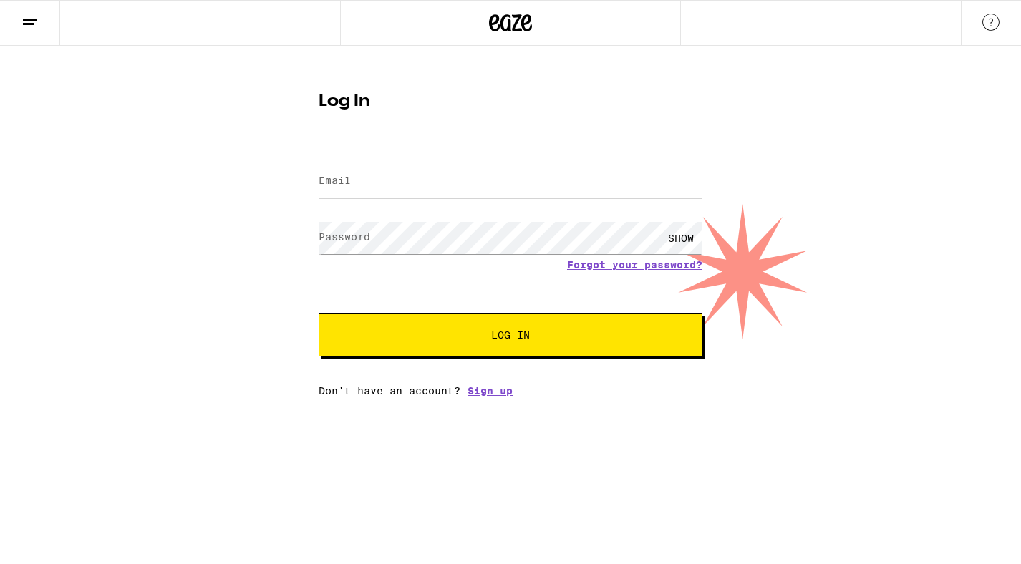
click at [542, 179] on input "Email" at bounding box center [510, 181] width 384 height 32
type input "jemaba888@gmail.com"
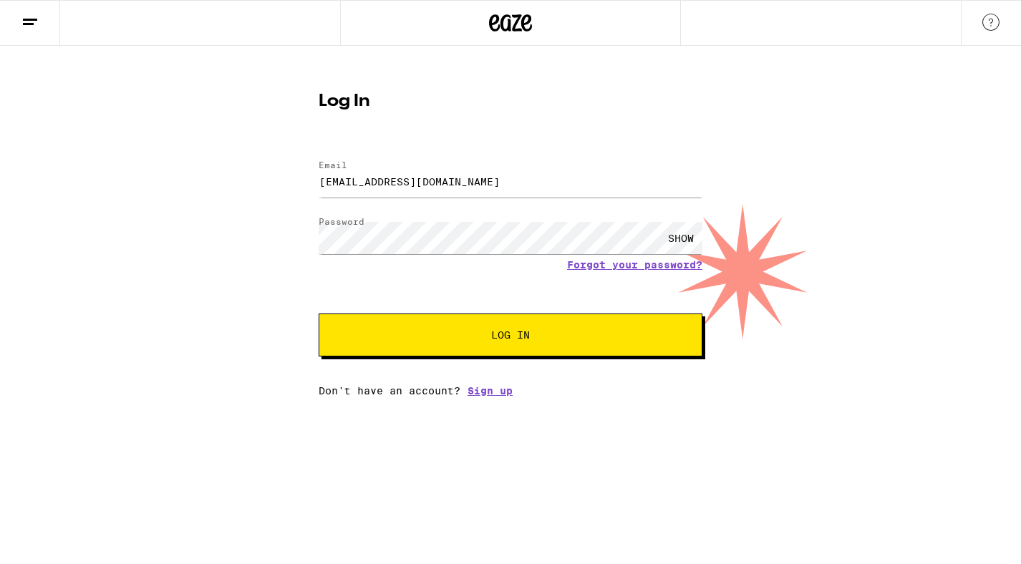
click at [525, 337] on span "Log In" at bounding box center [510, 335] width 39 height 10
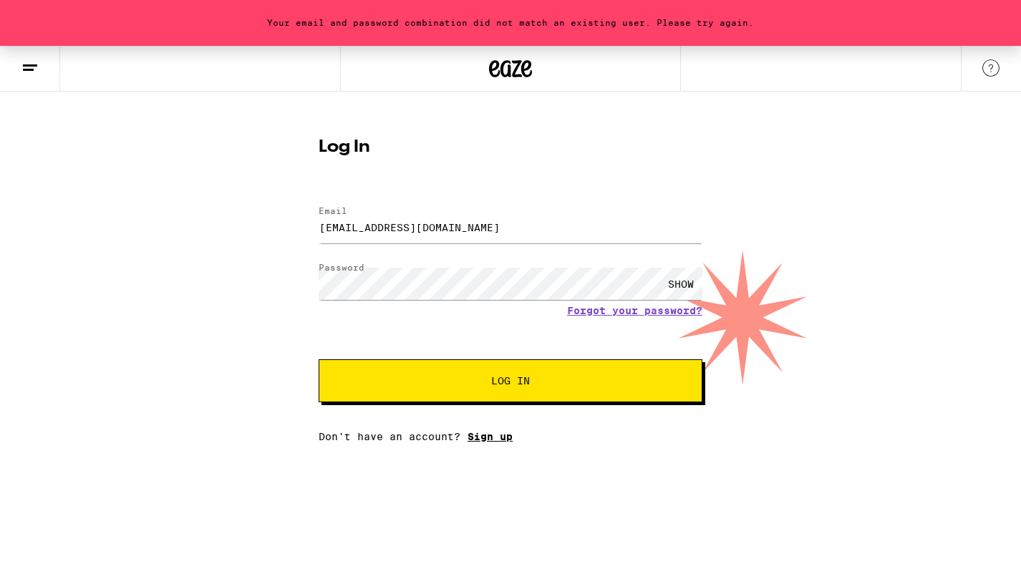
click at [496, 437] on link "Sign up" at bounding box center [489, 436] width 45 height 11
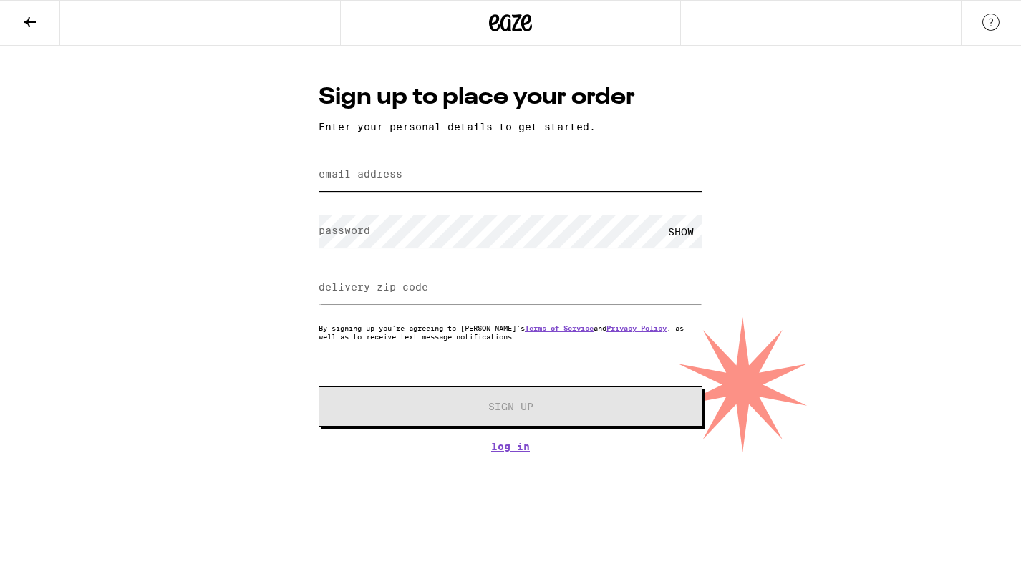
click at [476, 183] on input "email address" at bounding box center [510, 175] width 384 height 32
type input "jemaba888@gmail.com"
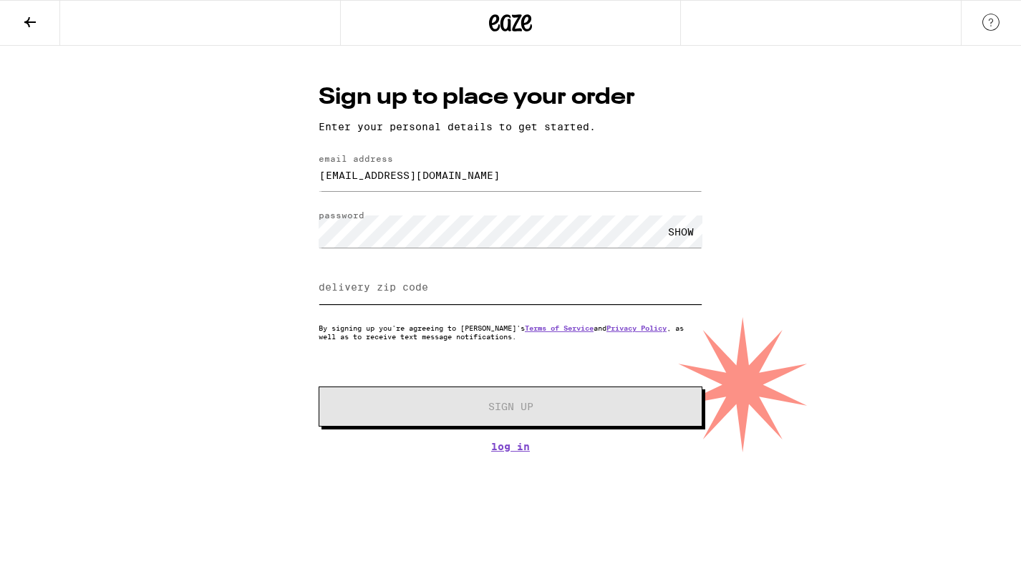
click at [443, 298] on input "delivery zip code" at bounding box center [510, 288] width 384 height 32
type input "92115"
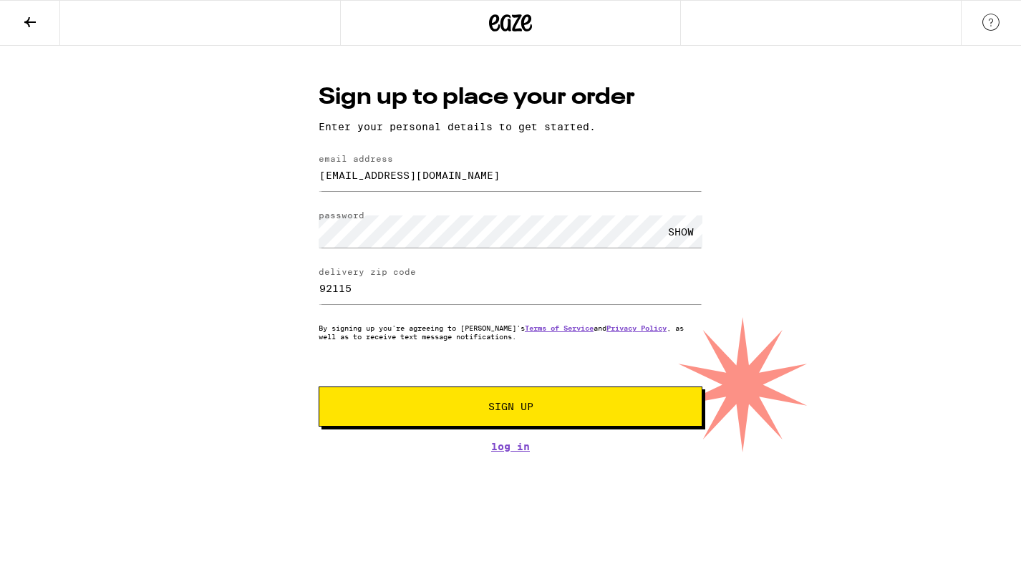
click at [511, 403] on span "Sign Up" at bounding box center [510, 407] width 45 height 10
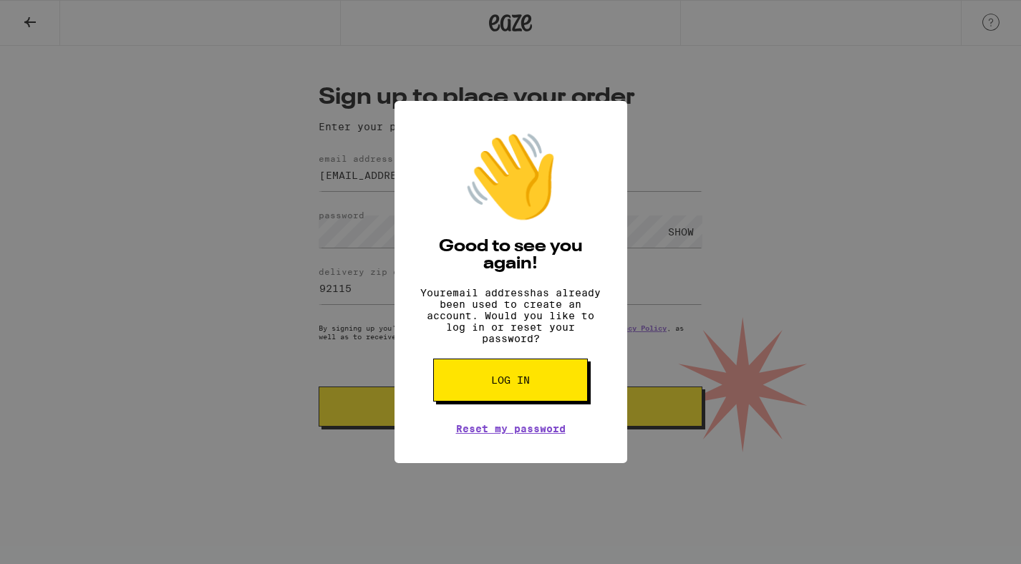
click at [549, 434] on link "Reset my password" at bounding box center [511, 428] width 110 height 11
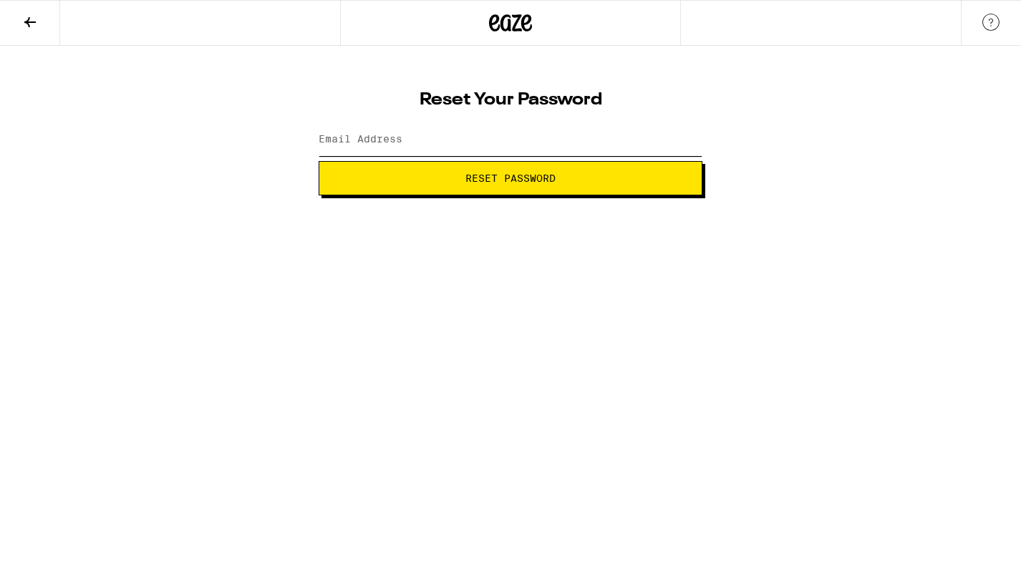
click at [523, 140] on input "Email Address" at bounding box center [510, 140] width 384 height 32
type input "[EMAIL_ADDRESS][DOMAIN_NAME]"
click at [502, 187] on button "Reset Password" at bounding box center [510, 178] width 384 height 34
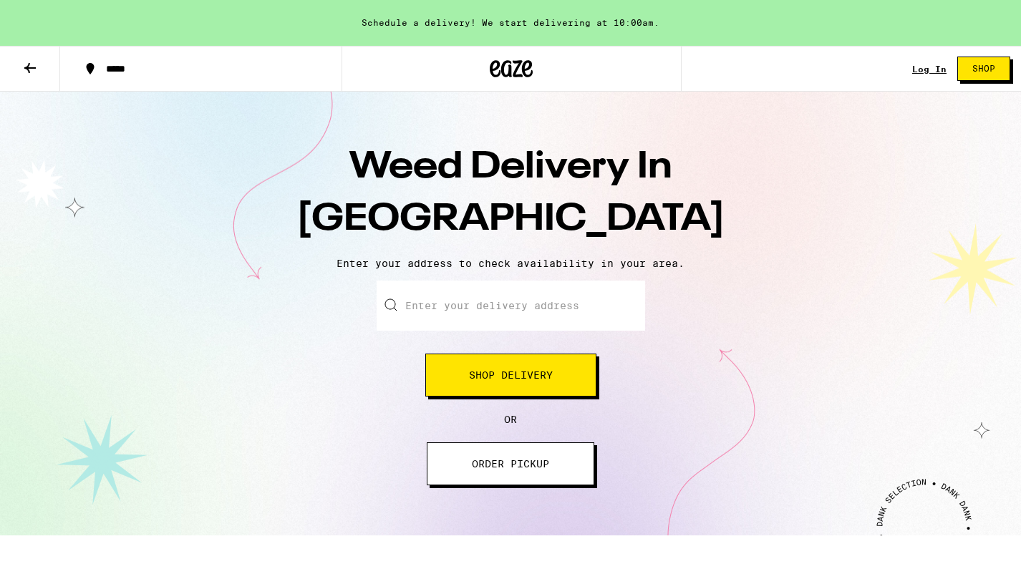
click at [522, 311] on input "Enter your delivery address" at bounding box center [510, 306] width 268 height 50
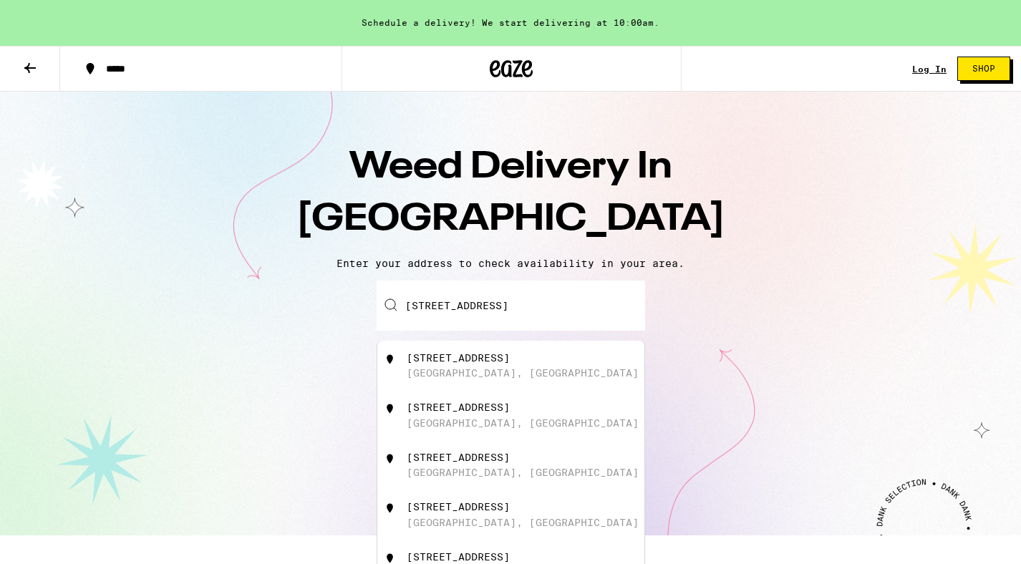
click at [526, 375] on div "[STREET_ADDRESS]" at bounding box center [535, 365] width 256 height 27
type input "[STREET_ADDRESS]"
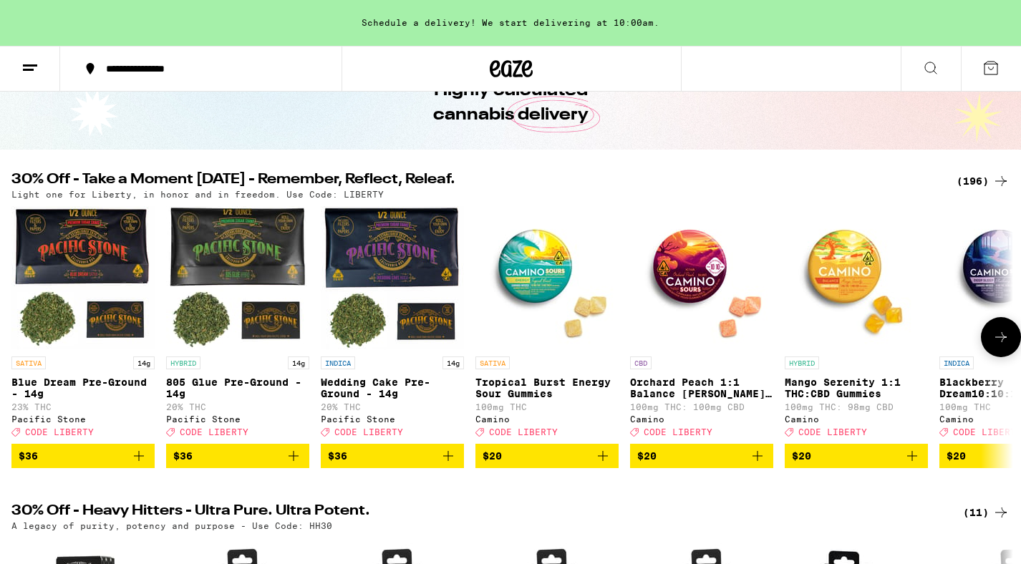
scroll to position [82, 0]
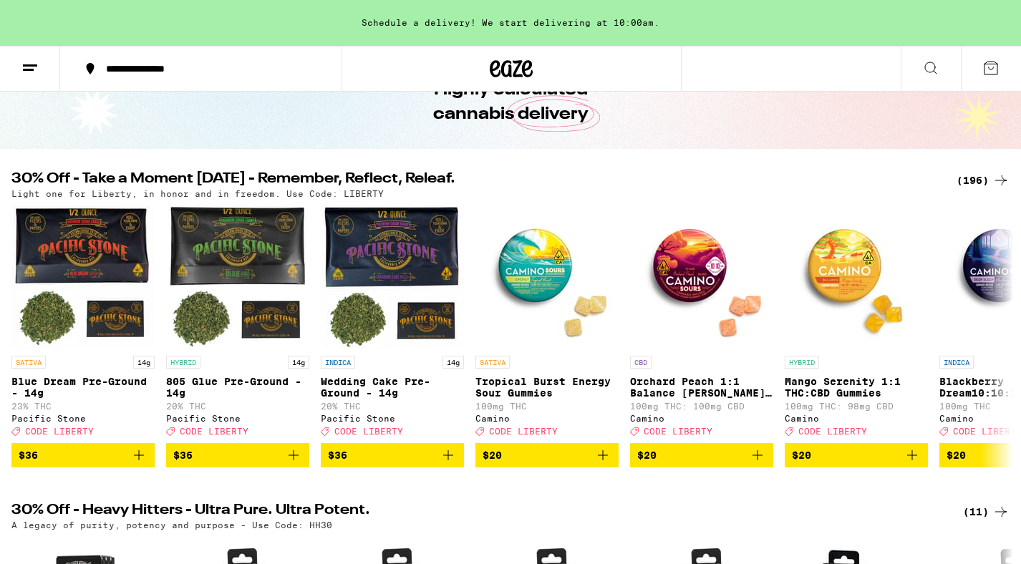
click at [969, 177] on div "(196)" at bounding box center [982, 180] width 53 height 17
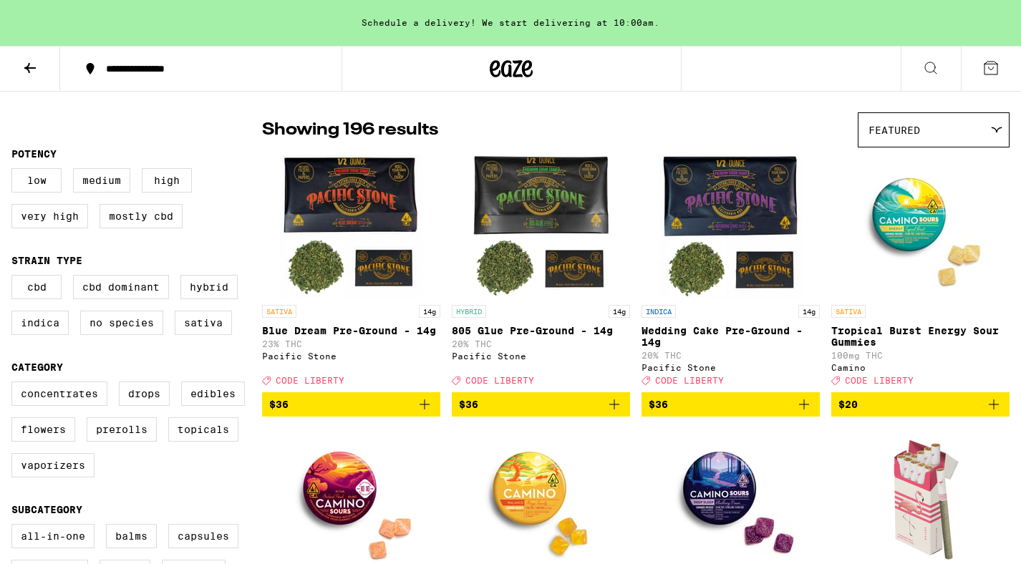
scroll to position [283, 0]
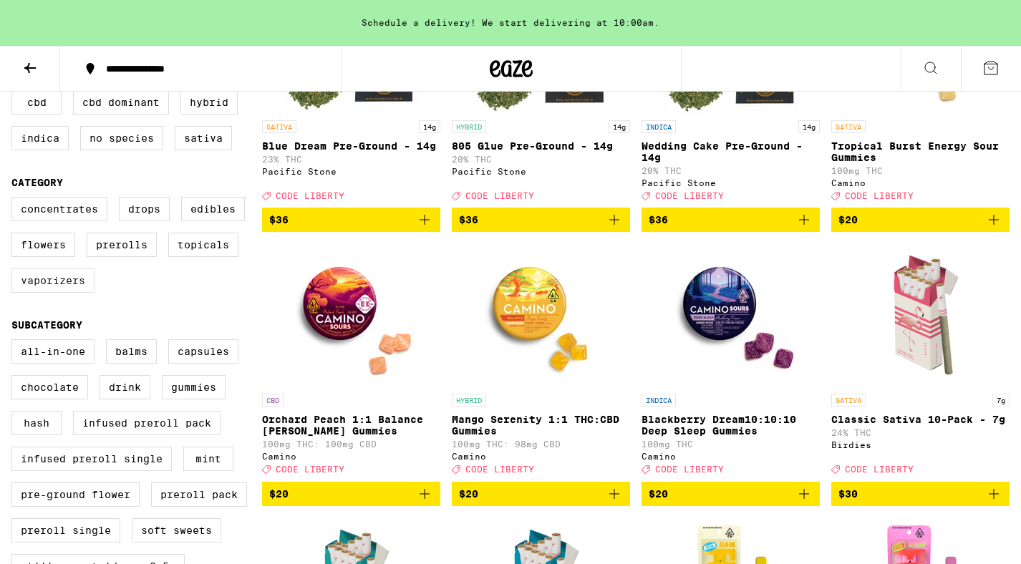
click at [68, 293] on label "Vaporizers" at bounding box center [52, 280] width 83 height 24
click at [15, 200] on input "Vaporizers" at bounding box center [14, 199] width 1 height 1
checkbox input "true"
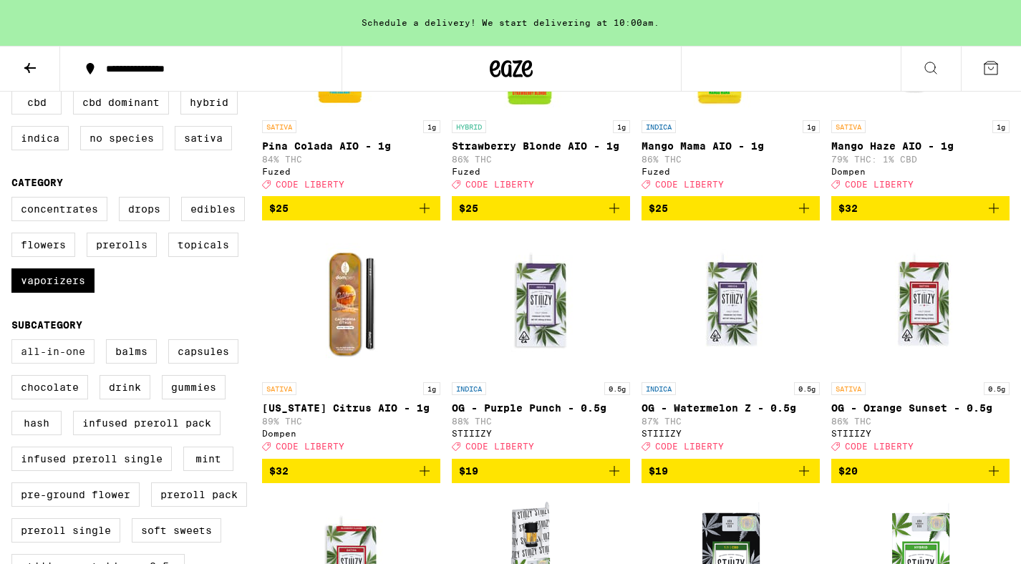
click at [73, 364] on label "All-In-One" at bounding box center [52, 351] width 83 height 24
click at [15, 342] on input "All-In-One" at bounding box center [14, 341] width 1 height 1
checkbox input "true"
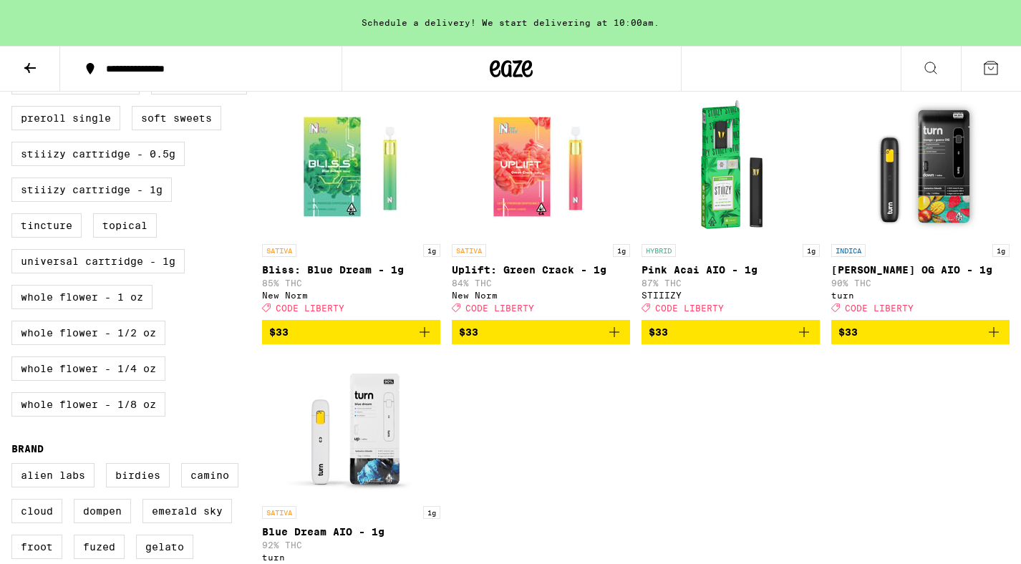
scroll to position [704, 0]
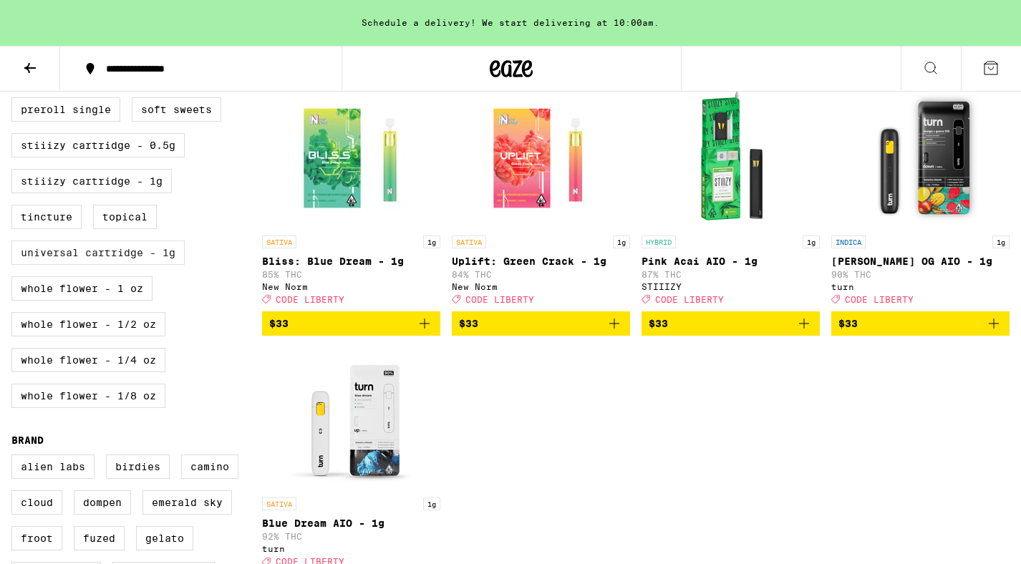
click at [179, 265] on label "Universal Cartridge - 1g" at bounding box center [97, 252] width 173 height 24
checkbox input "true"
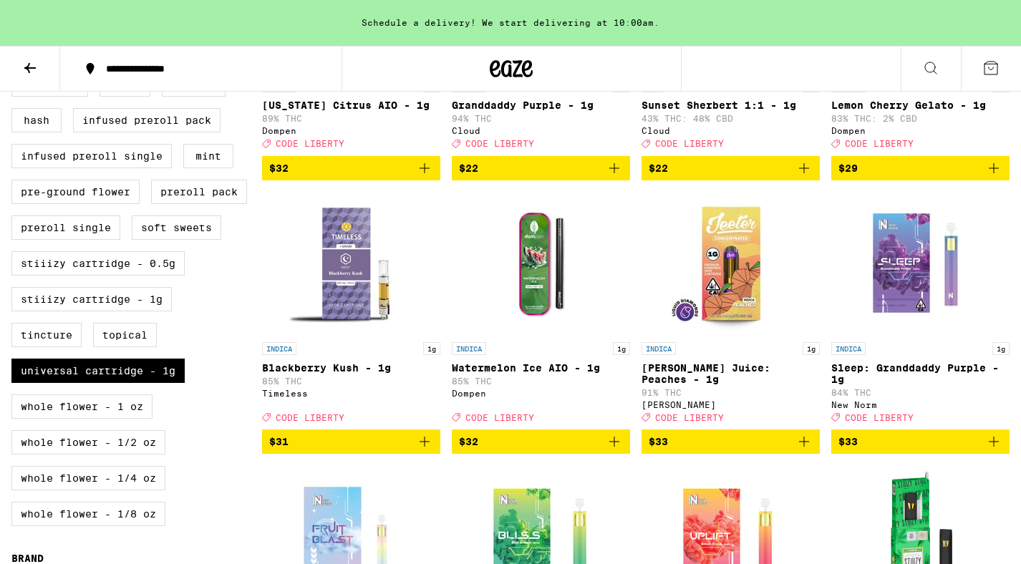
scroll to position [585, 0]
click at [803, 450] on icon "Add to bag" at bounding box center [803, 441] width 17 height 17
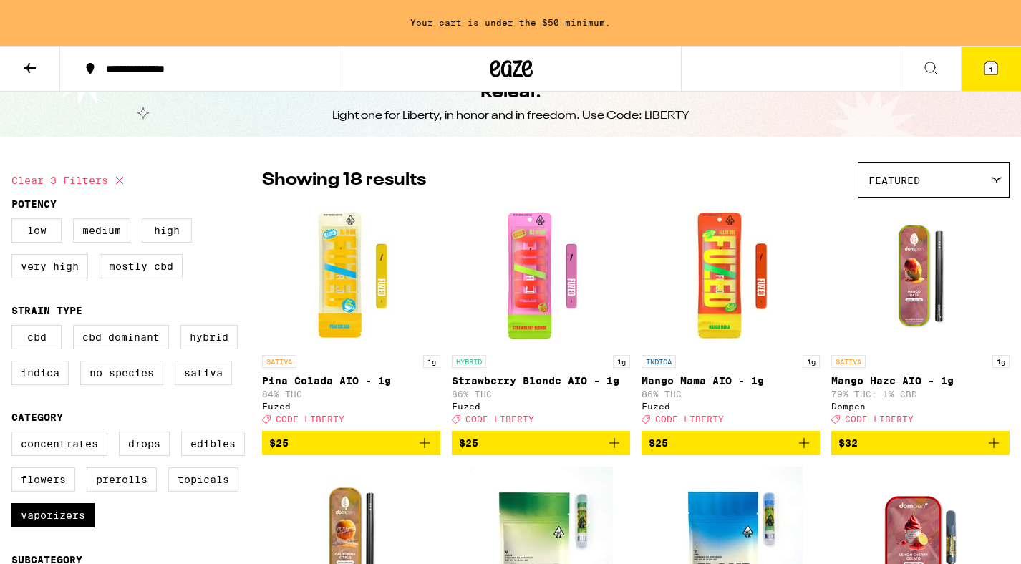
scroll to position [47, 0]
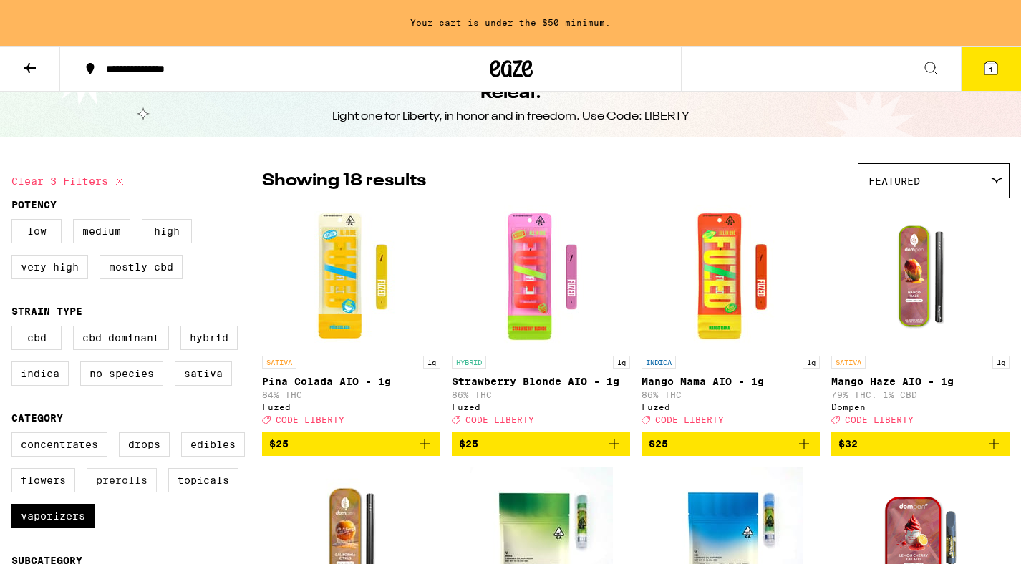
click at [142, 492] on label "Prerolls" at bounding box center [122, 480] width 70 height 24
click at [15, 435] on input "Prerolls" at bounding box center [14, 434] width 1 height 1
checkbox input "true"
click at [57, 386] on label "Indica" at bounding box center [39, 373] width 57 height 24
click at [15, 329] on input "Indica" at bounding box center [14, 328] width 1 height 1
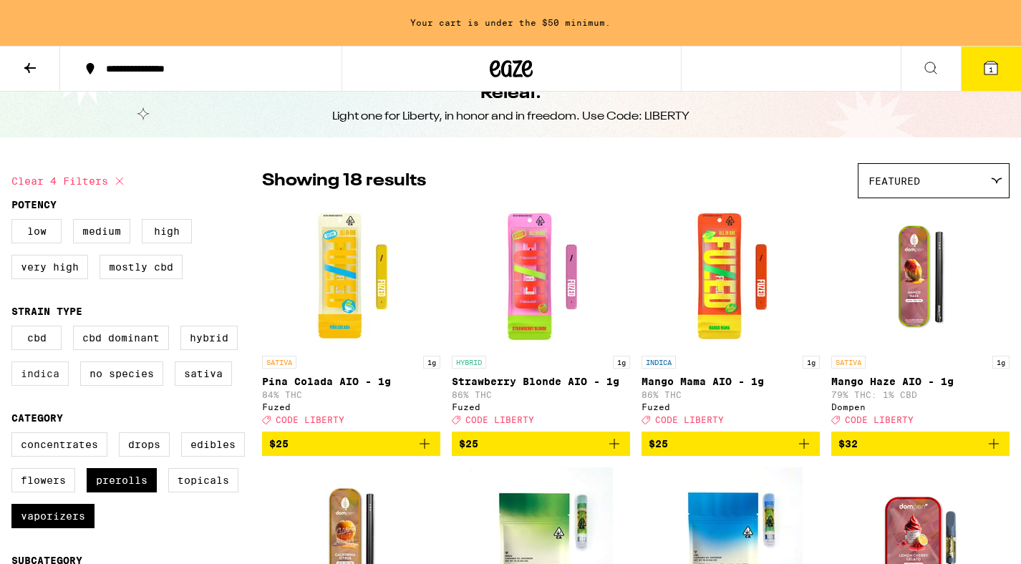
checkbox input "true"
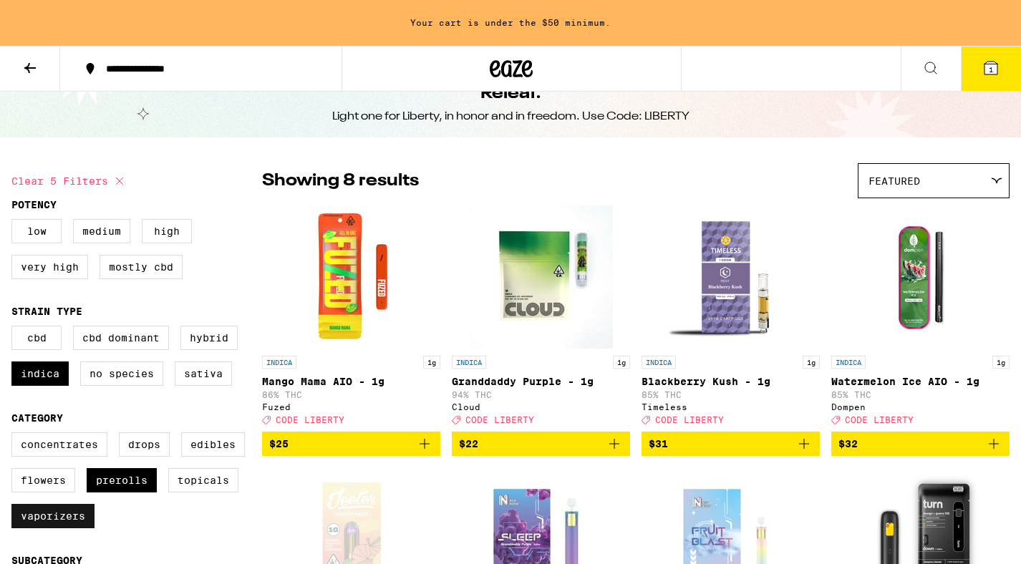
click at [82, 528] on label "Vaporizers" at bounding box center [52, 516] width 83 height 24
click at [15, 435] on input "Vaporizers" at bounding box center [14, 434] width 1 height 1
checkbox input "false"
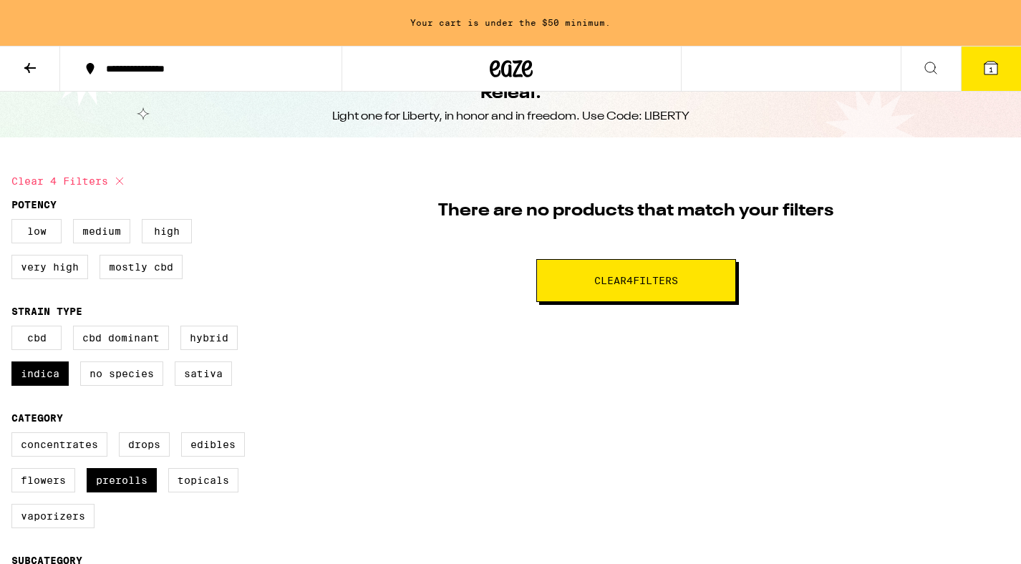
click at [720, 273] on button "Clear 4 filter s" at bounding box center [636, 280] width 200 height 43
checkbox input "false"
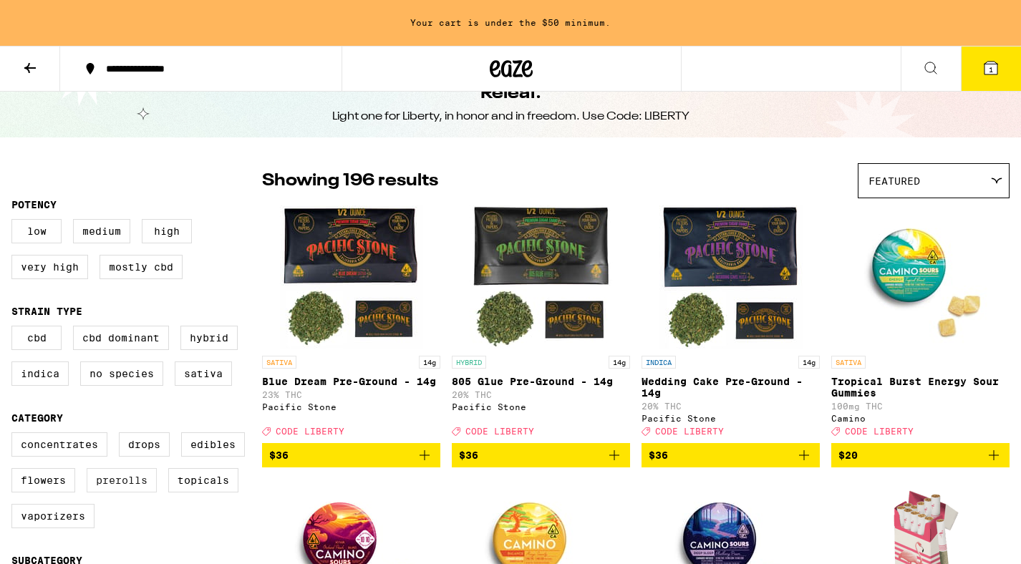
click at [116, 492] on label "Prerolls" at bounding box center [122, 480] width 70 height 24
click at [15, 435] on input "Prerolls" at bounding box center [14, 434] width 1 height 1
checkbox input "true"
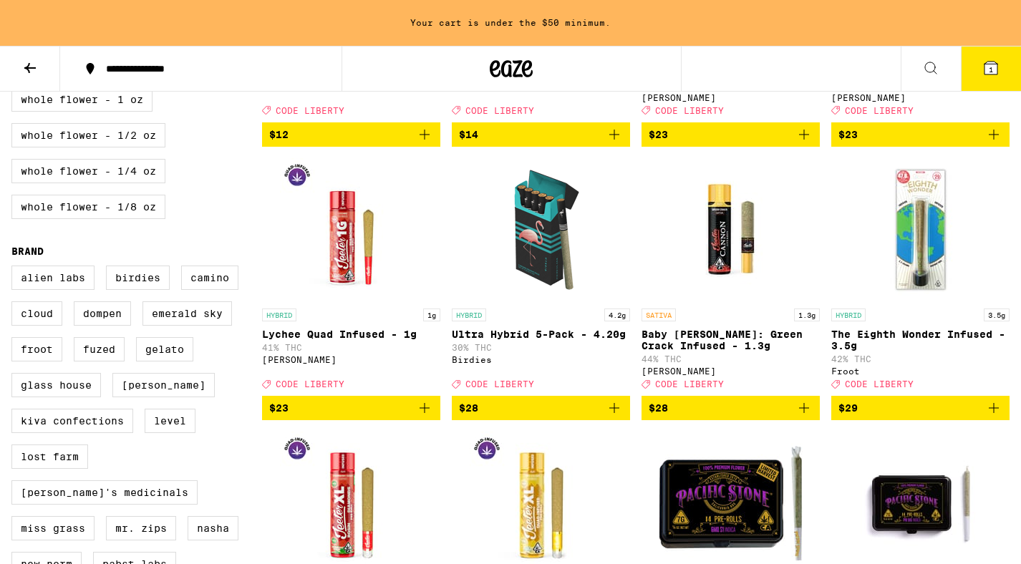
scroll to position [983, 0]
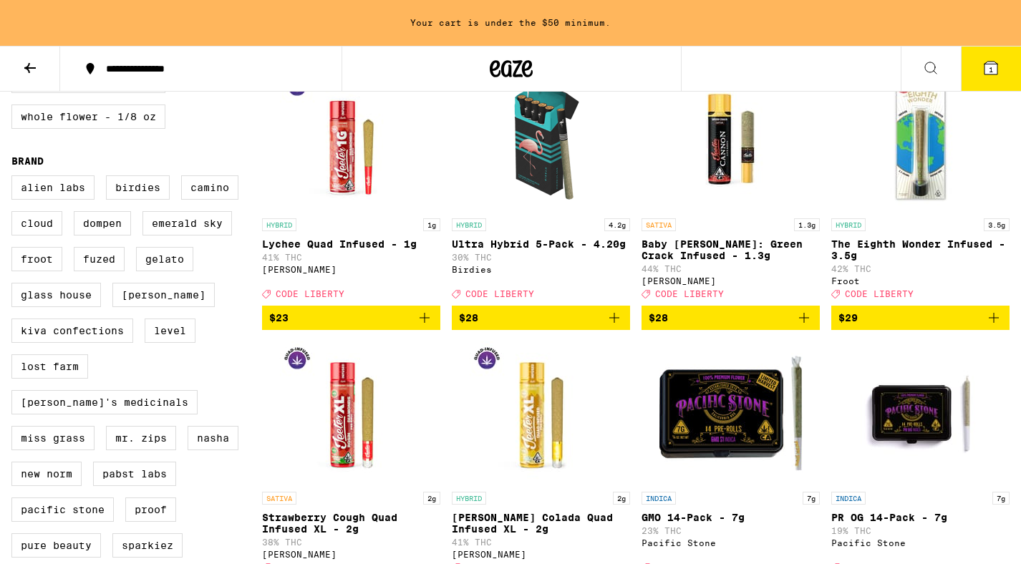
click at [424, 323] on icon "Add to bag" at bounding box center [424, 318] width 10 height 10
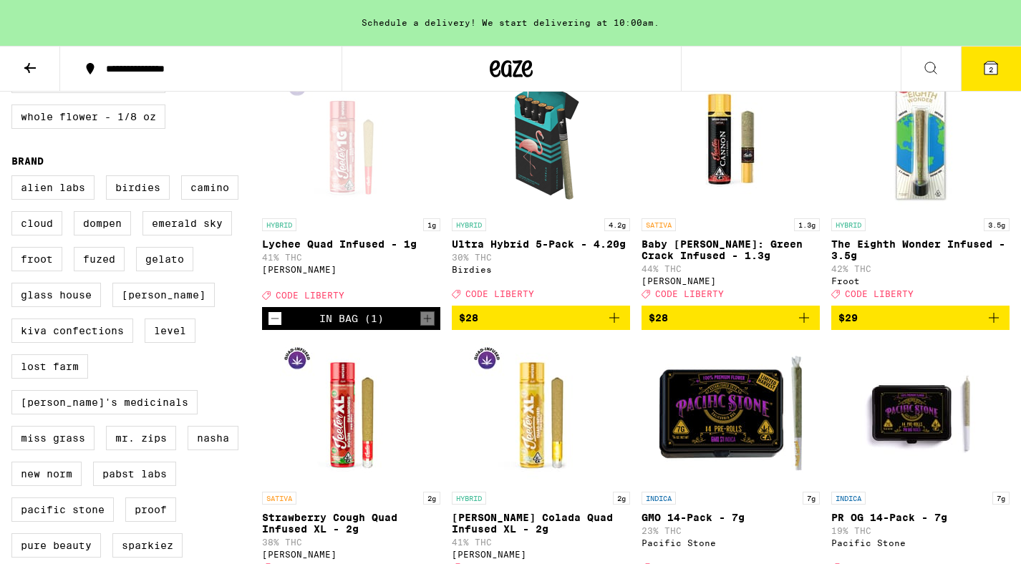
click at [988, 75] on icon at bounding box center [990, 67] width 17 height 17
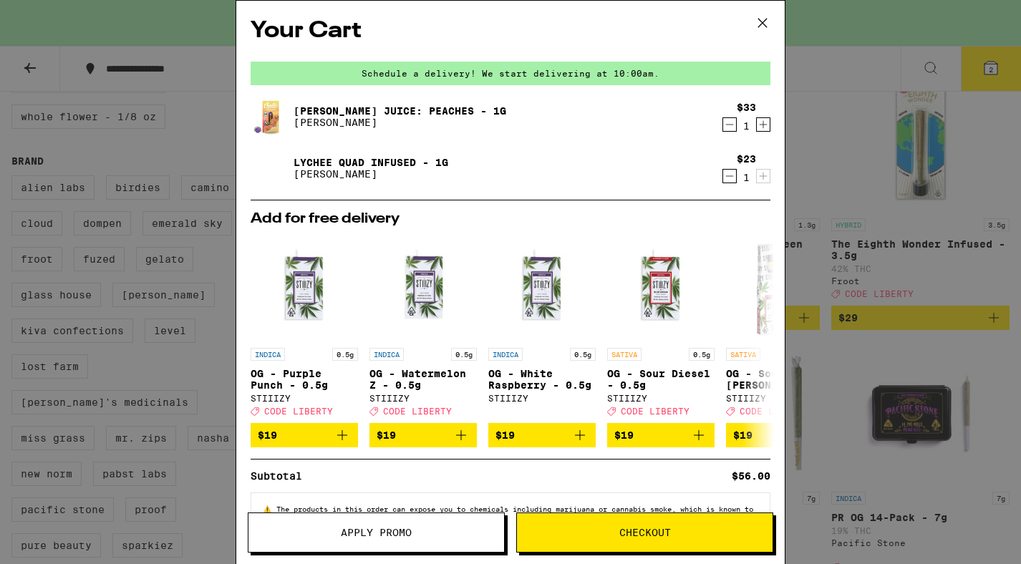
click at [643, 535] on span "Checkout" at bounding box center [645, 532] width 52 height 10
